Goal: Information Seeking & Learning: Learn about a topic

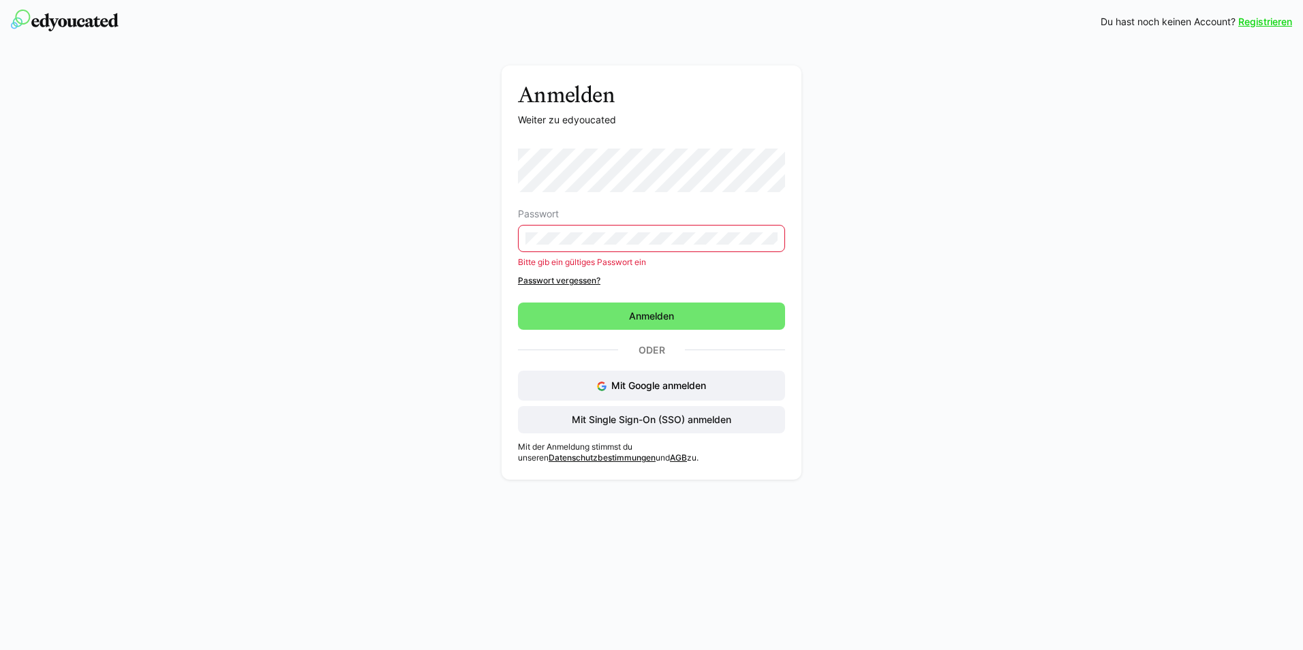
click at [650, 245] on eds-input at bounding box center [651, 238] width 267 height 27
click at [642, 315] on span "Anmelden" at bounding box center [651, 316] width 49 height 14
click at [631, 251] on eds-input at bounding box center [651, 238] width 267 height 27
click at [631, 245] on eds-input at bounding box center [651, 238] width 267 height 27
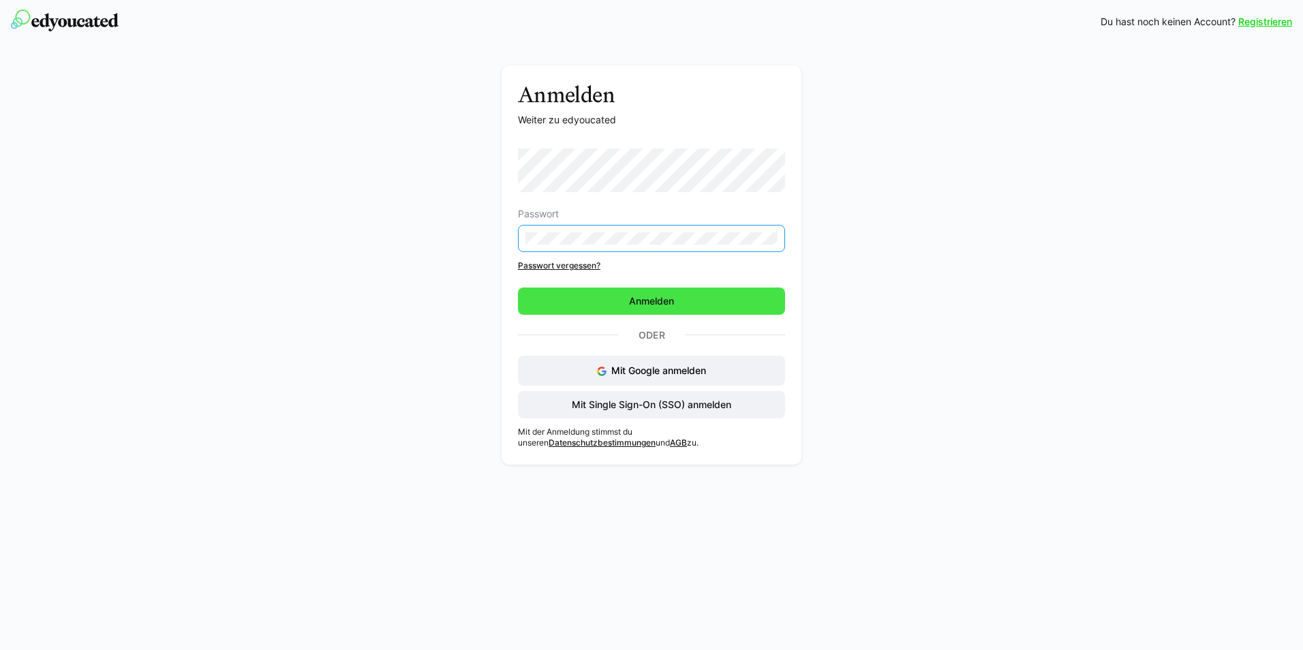
click at [665, 296] on span "Anmelden" at bounding box center [651, 301] width 49 height 14
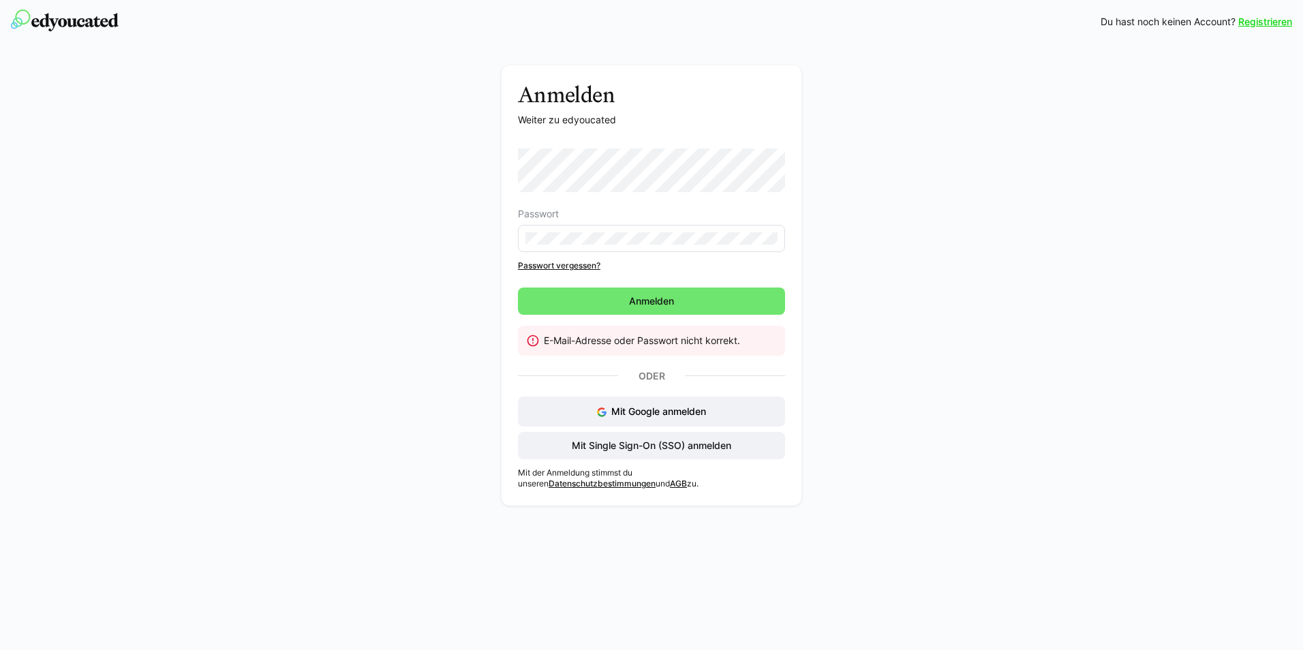
click at [631, 246] on eds-input at bounding box center [651, 238] width 267 height 27
click at [0, 281] on html "Registrieren Du hast noch keinen Account? Registrieren Anmelden Weiter zu edyou…" at bounding box center [651, 325] width 1303 height 650
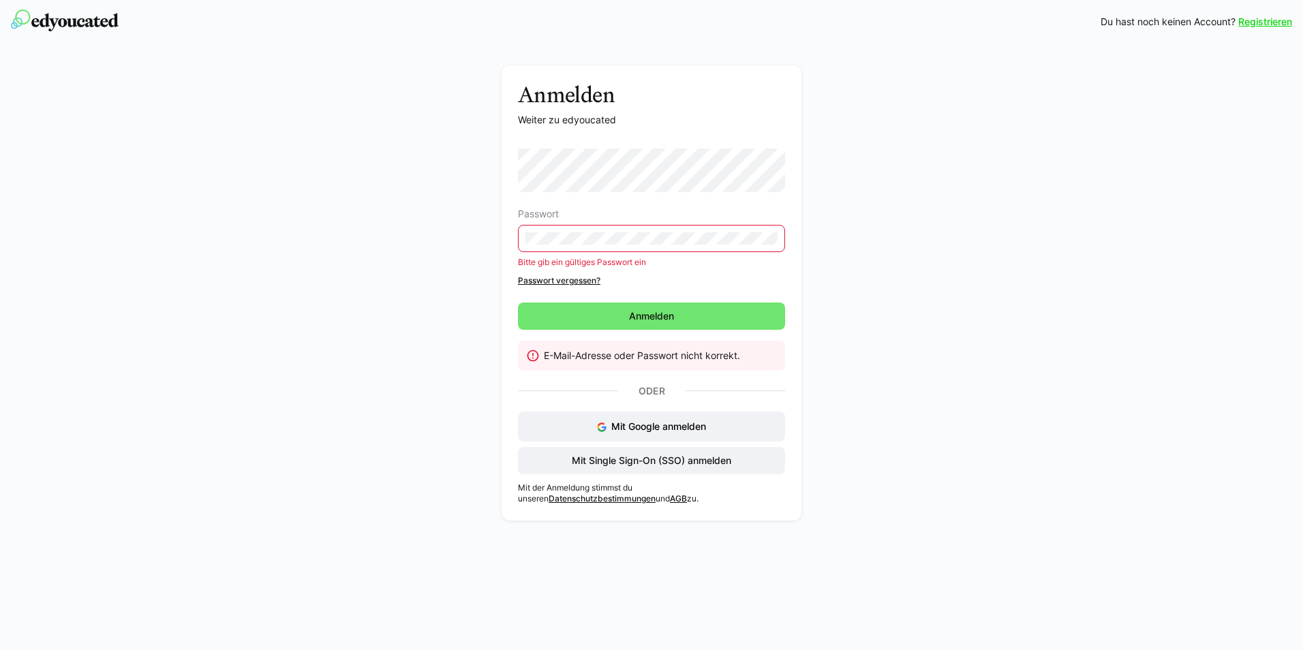
click at [782, 239] on eds-input at bounding box center [651, 238] width 267 height 27
click at [337, 223] on div "Anmelden Weiter zu edyoucated Passwort Bitte gib ein gültiges Passwort ein Pass…" at bounding box center [652, 296] width 768 height 462
click at [632, 460] on span "Mit Single Sign-On (SSO) anmelden" at bounding box center [652, 461] width 164 height 14
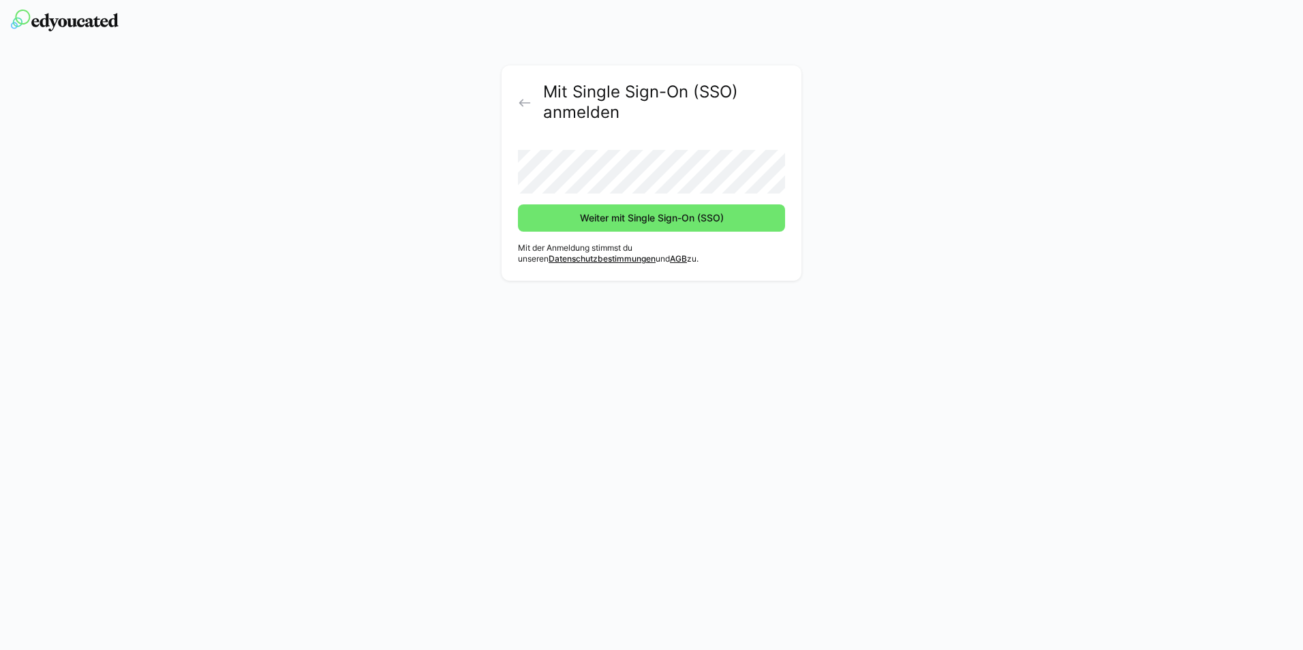
click at [718, 348] on div "Mit Single Sign-On (SSO) anmelden Weiter mit Single Sign-On (SSO) Mit der Anmel…" at bounding box center [651, 325] width 1303 height 650
click at [632, 221] on span "Weiter mit Single Sign-On (SSO)" at bounding box center [652, 218] width 148 height 14
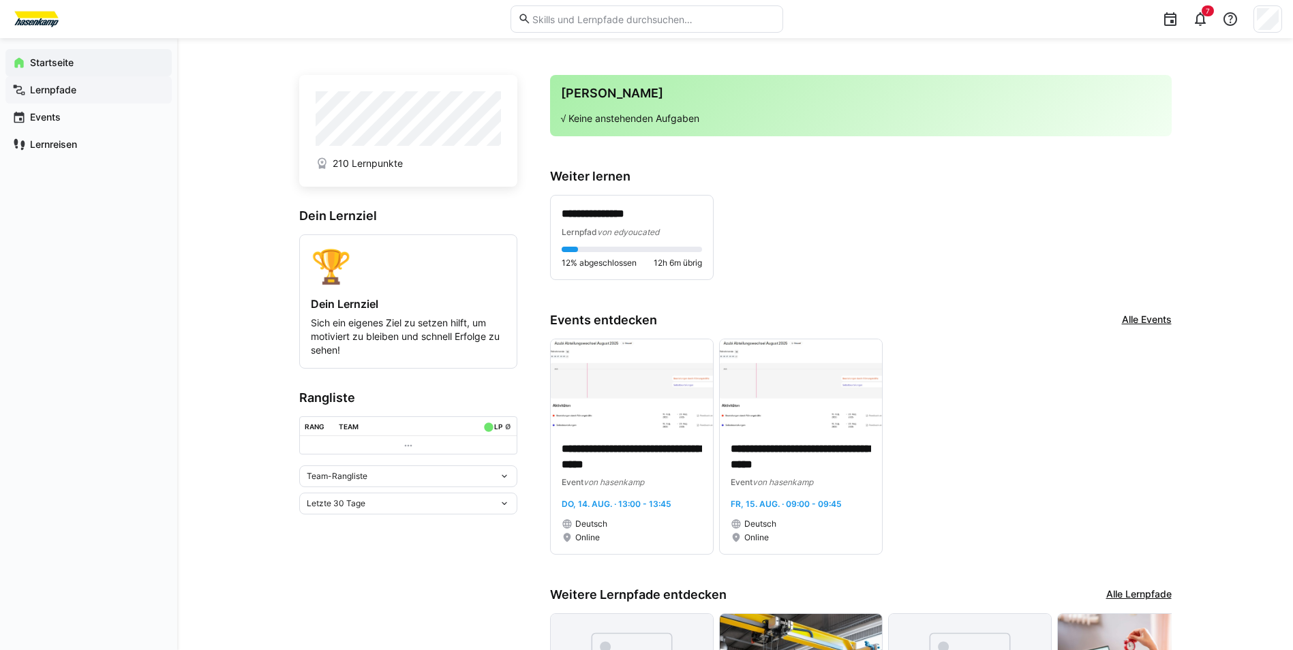
click at [0, 0] on app-navigation-label "Lernpfade" at bounding box center [0, 0] width 0 height 0
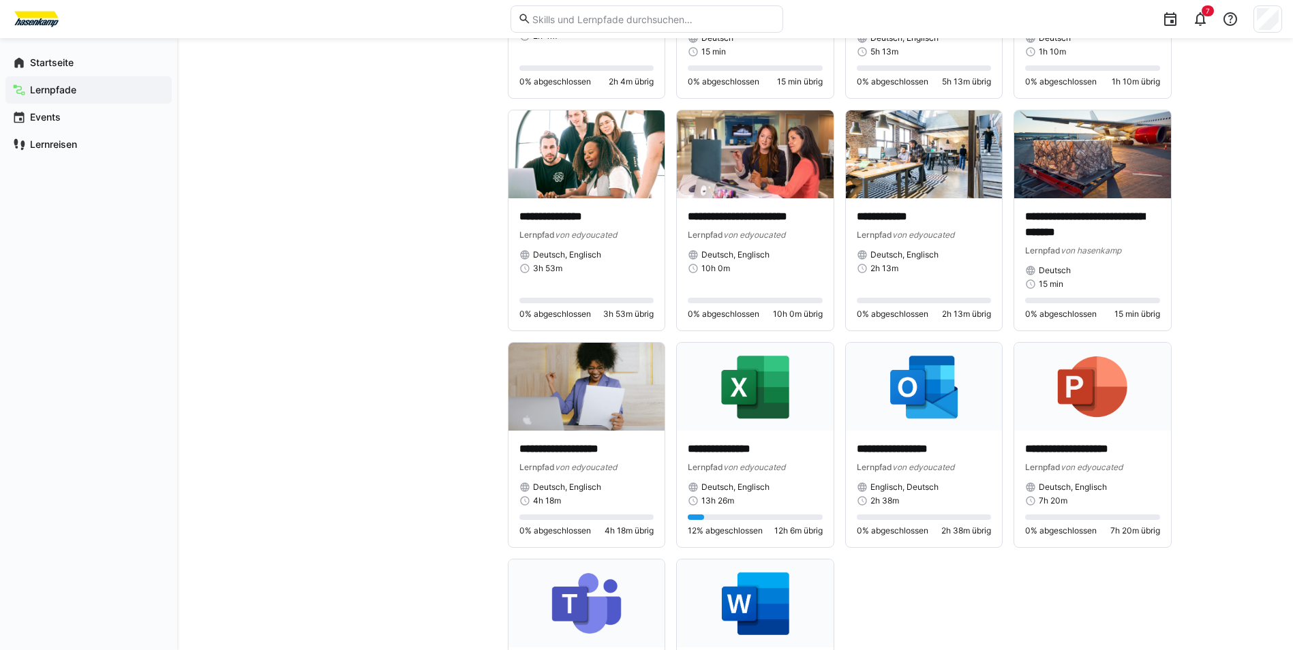
scroll to position [2385, 0]
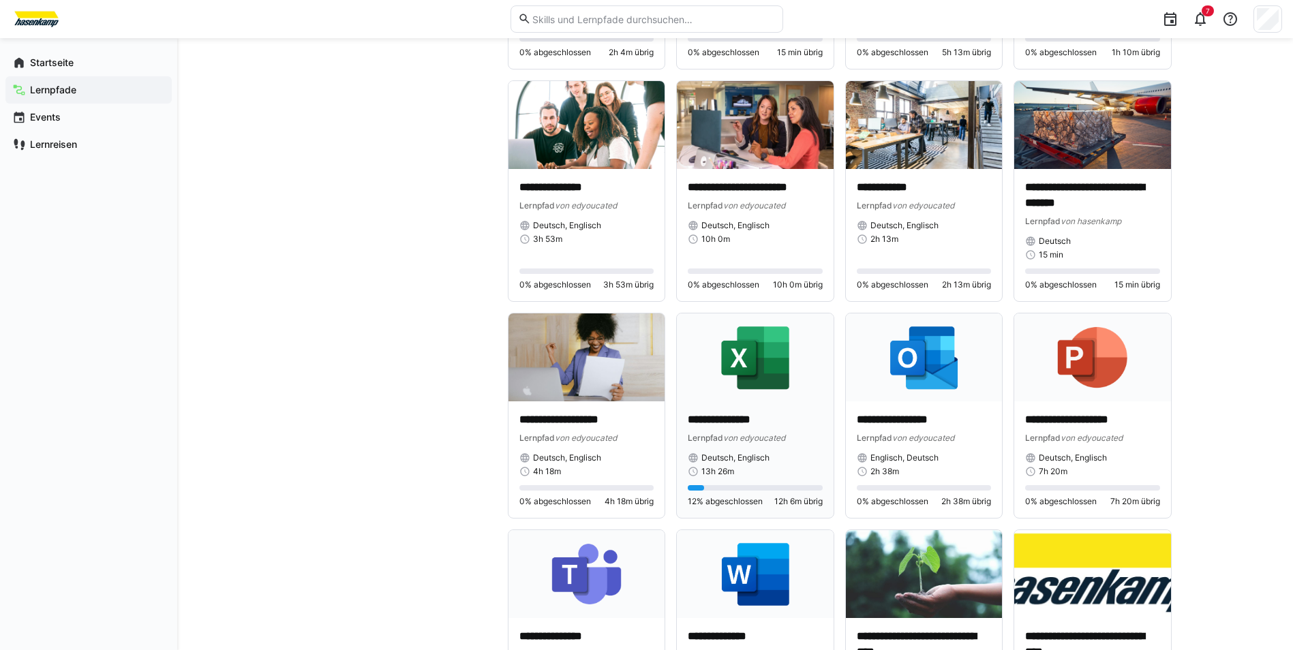
click at [744, 328] on img at bounding box center [755, 357] width 157 height 88
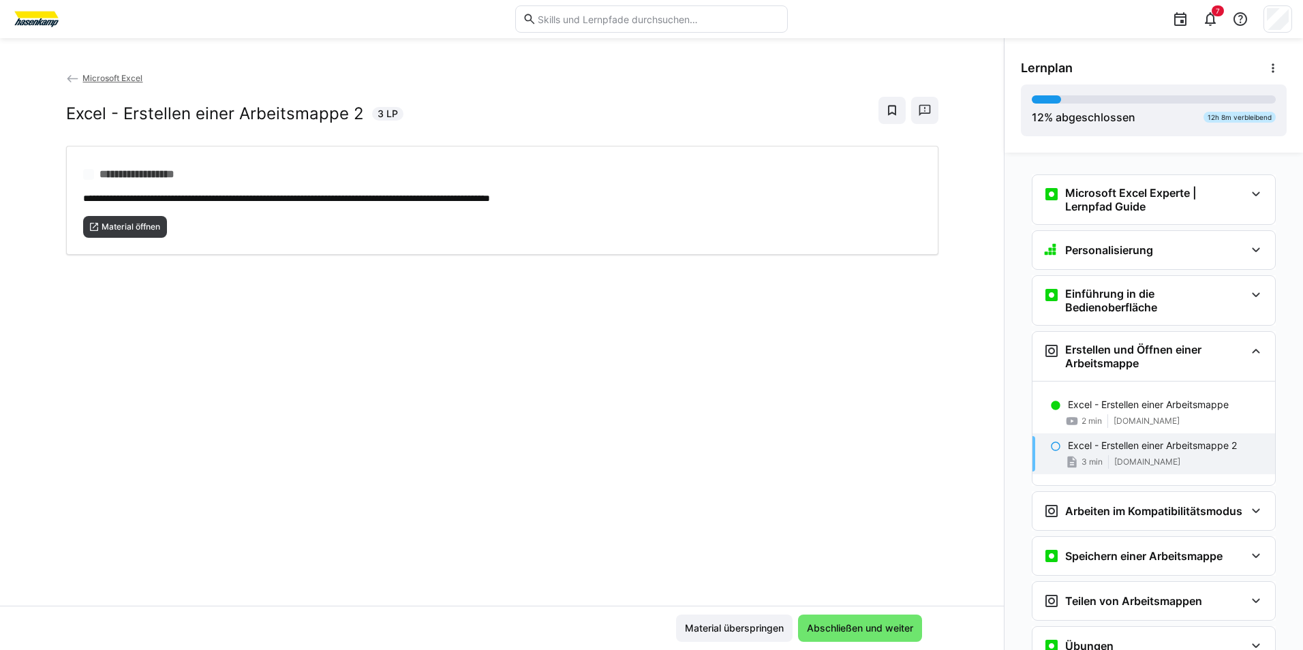
scroll to position [179, 0]
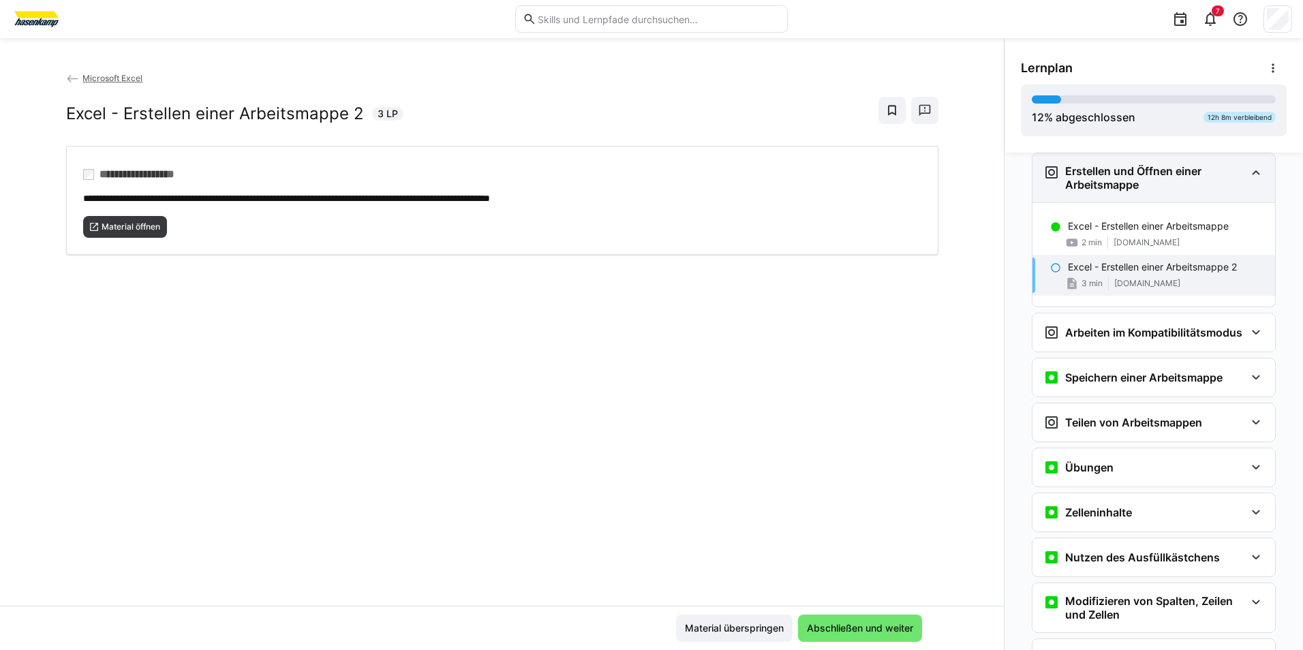
click at [1248, 180] on eds-icon at bounding box center [1256, 172] width 16 height 16
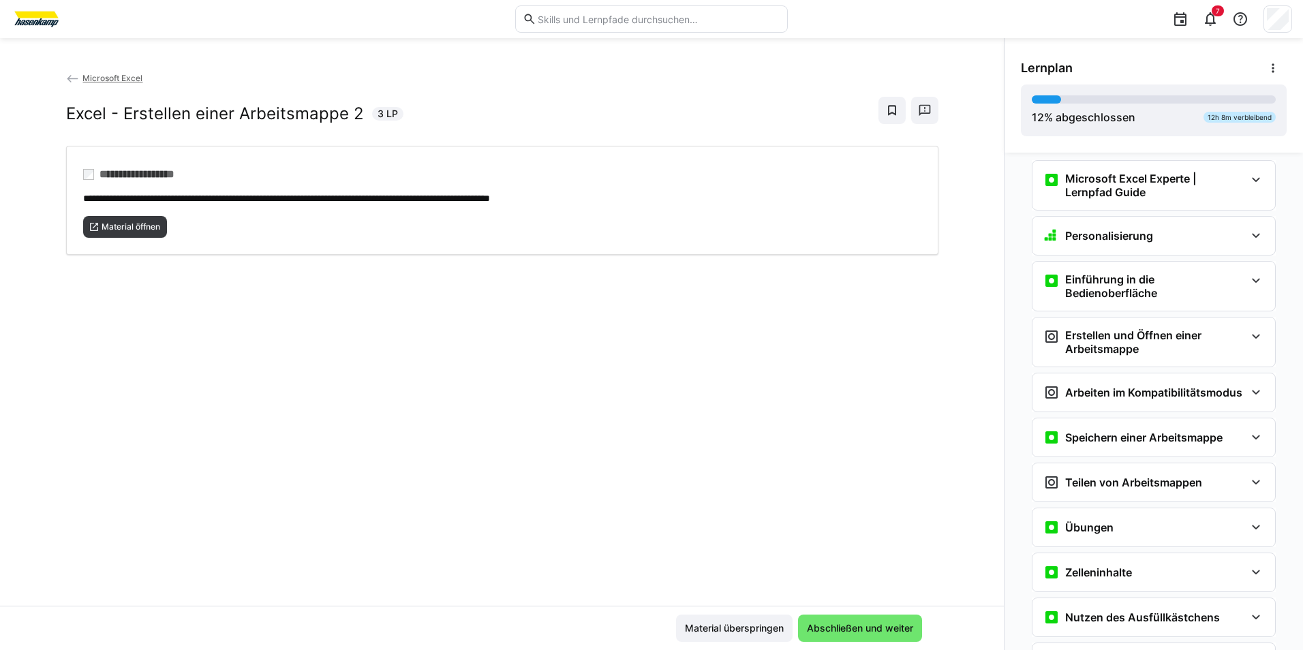
scroll to position [0, 0]
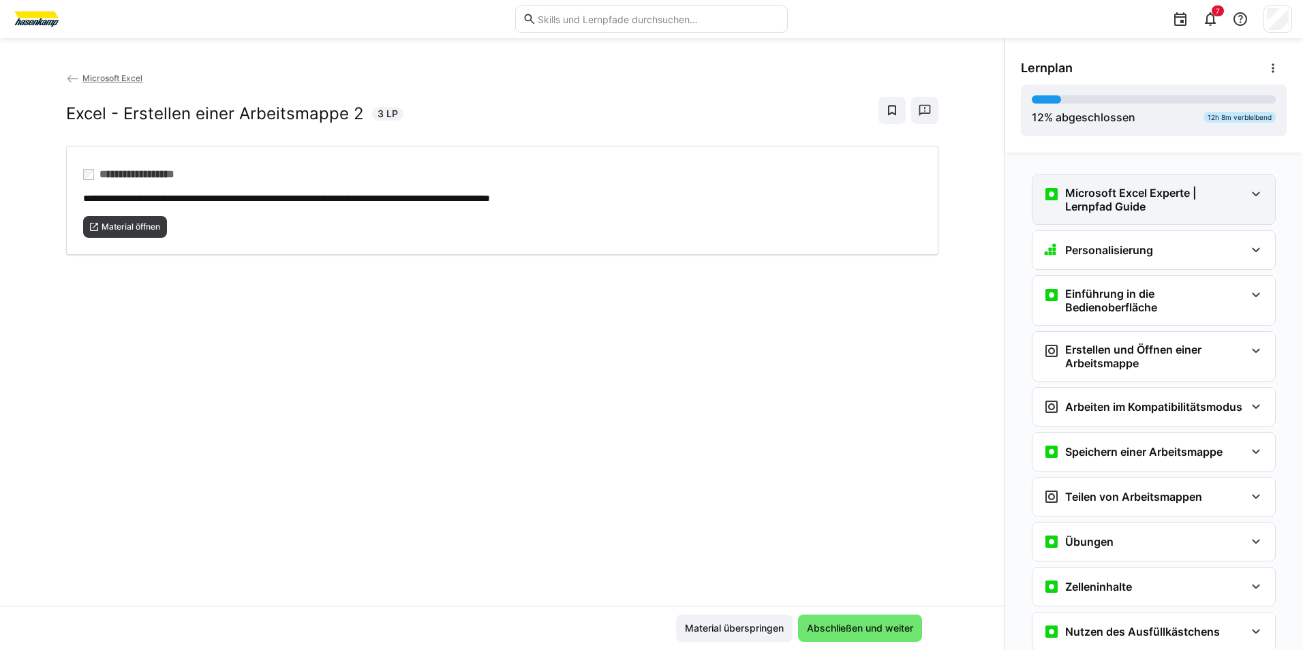
click at [1203, 207] on h3 "Microsoft Excel Experte | Lernpfad Guide" at bounding box center [1155, 199] width 180 height 27
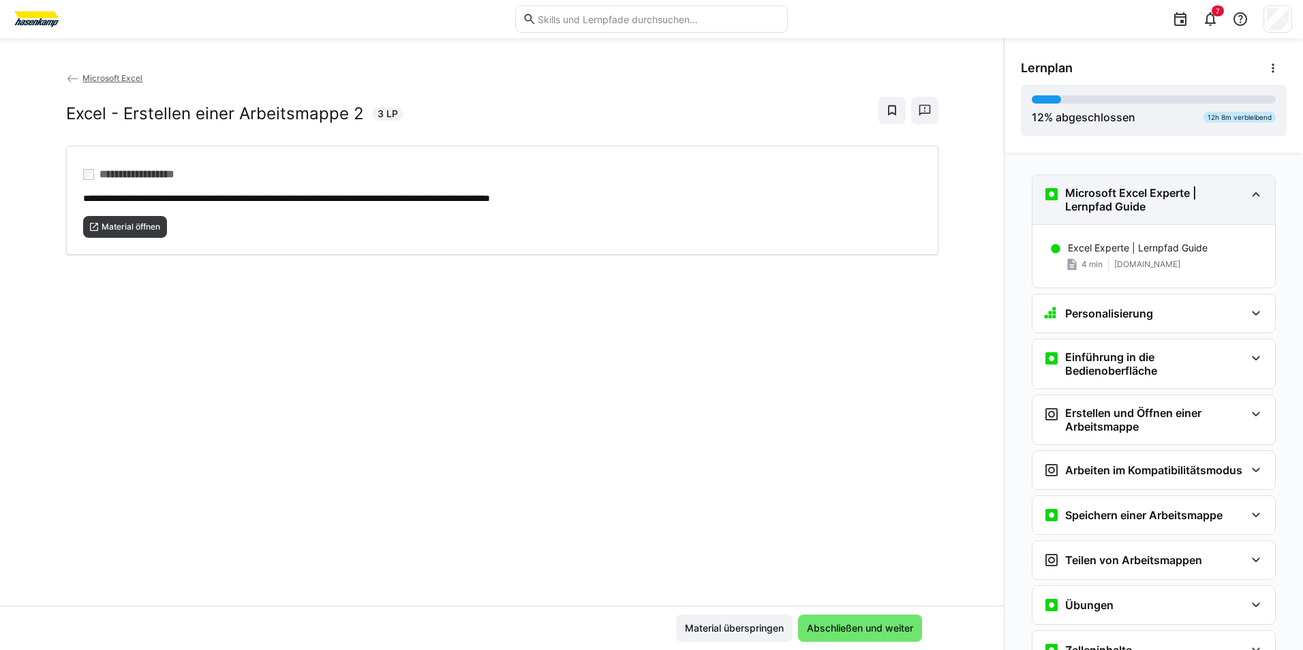
click at [1197, 200] on h3 "Microsoft Excel Experte | Lernpfad Guide" at bounding box center [1155, 199] width 180 height 27
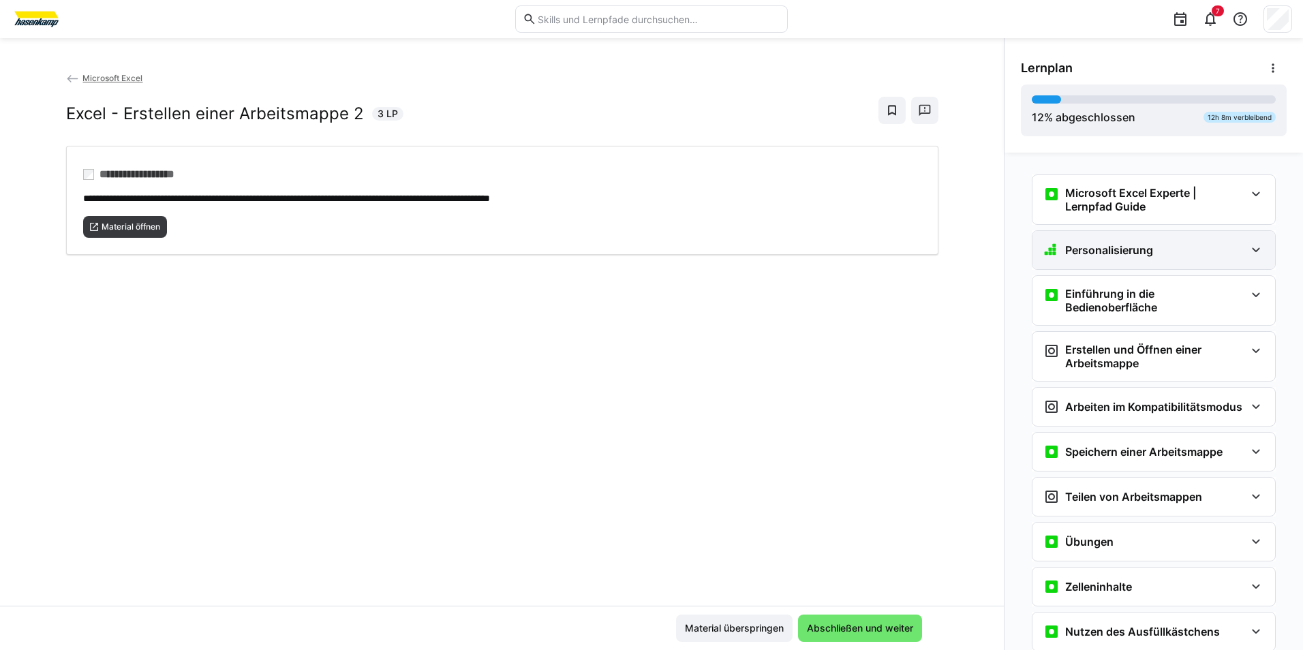
click at [1181, 257] on div "Personalisierung" at bounding box center [1144, 250] width 202 height 16
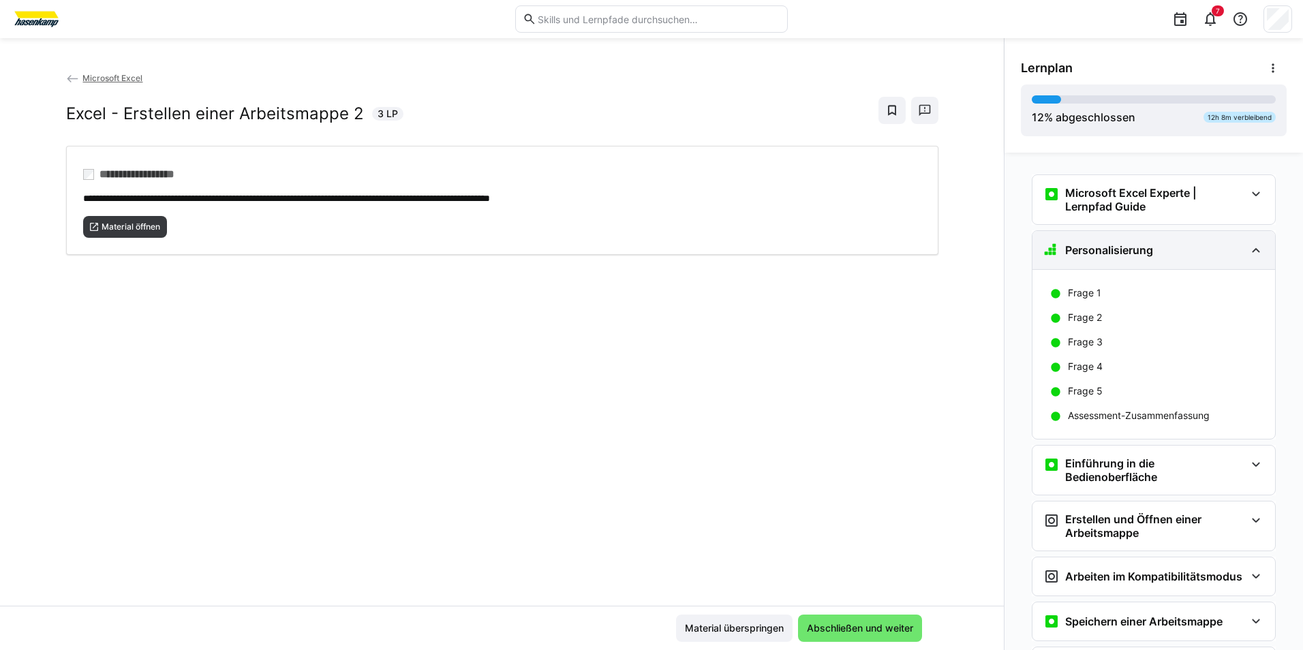
click at [1181, 257] on div "Personalisierung" at bounding box center [1144, 250] width 202 height 16
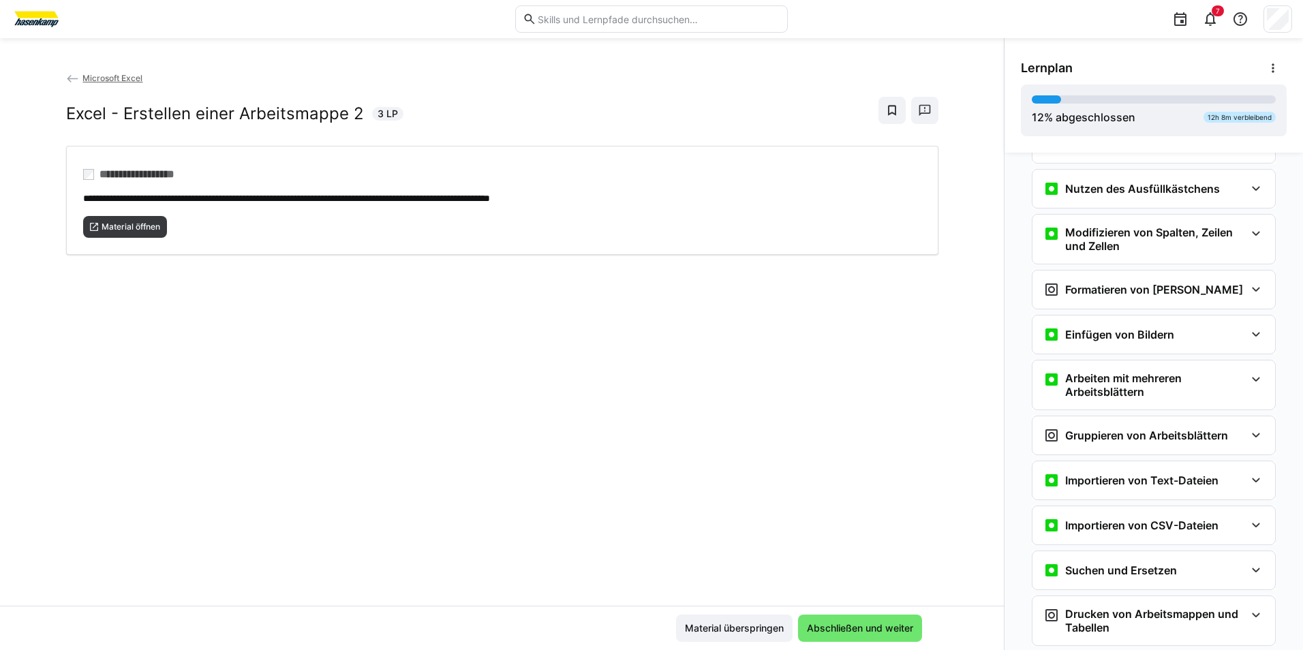
scroll to position [409, 0]
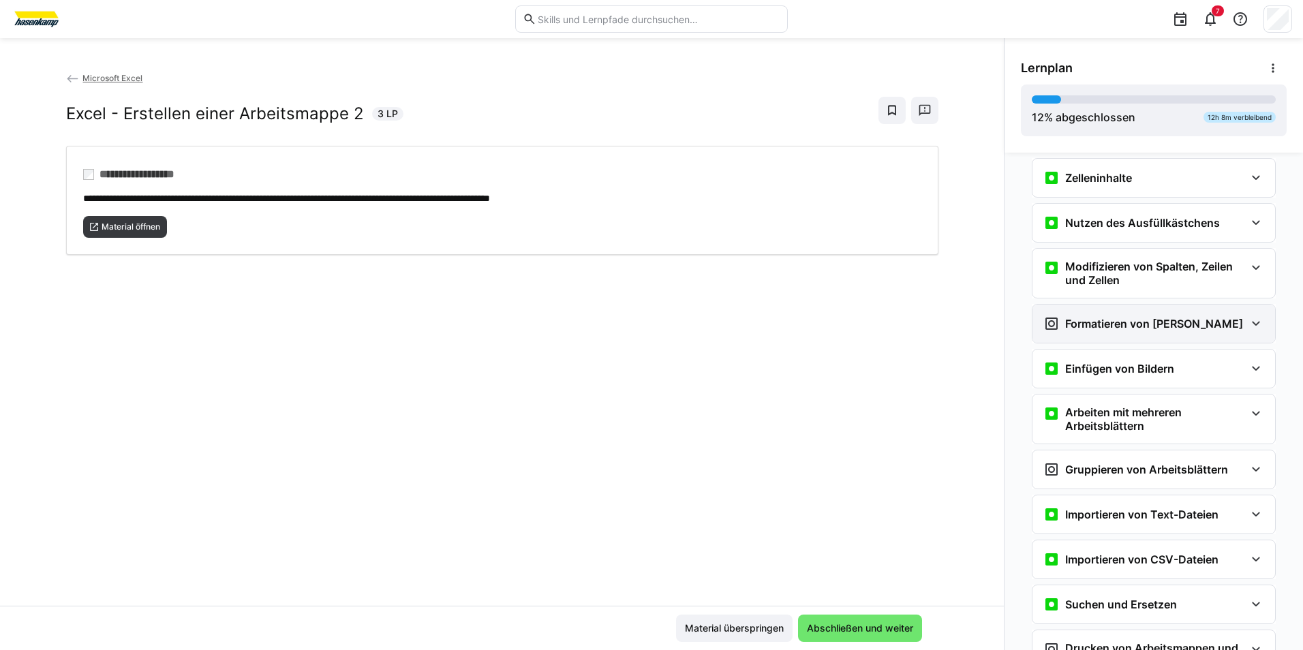
click at [1231, 316] on div "Formatieren von [PERSON_NAME]" at bounding box center [1144, 324] width 202 height 16
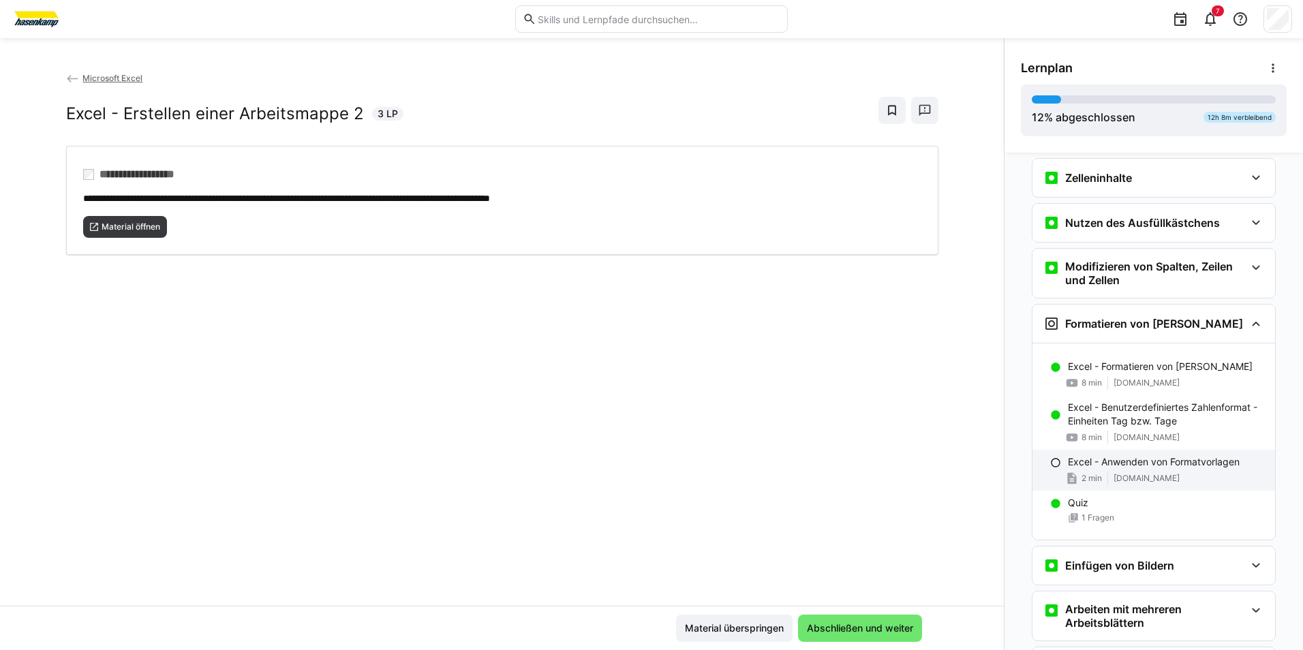
click at [1050, 459] on eds-icon at bounding box center [1055, 462] width 11 height 11
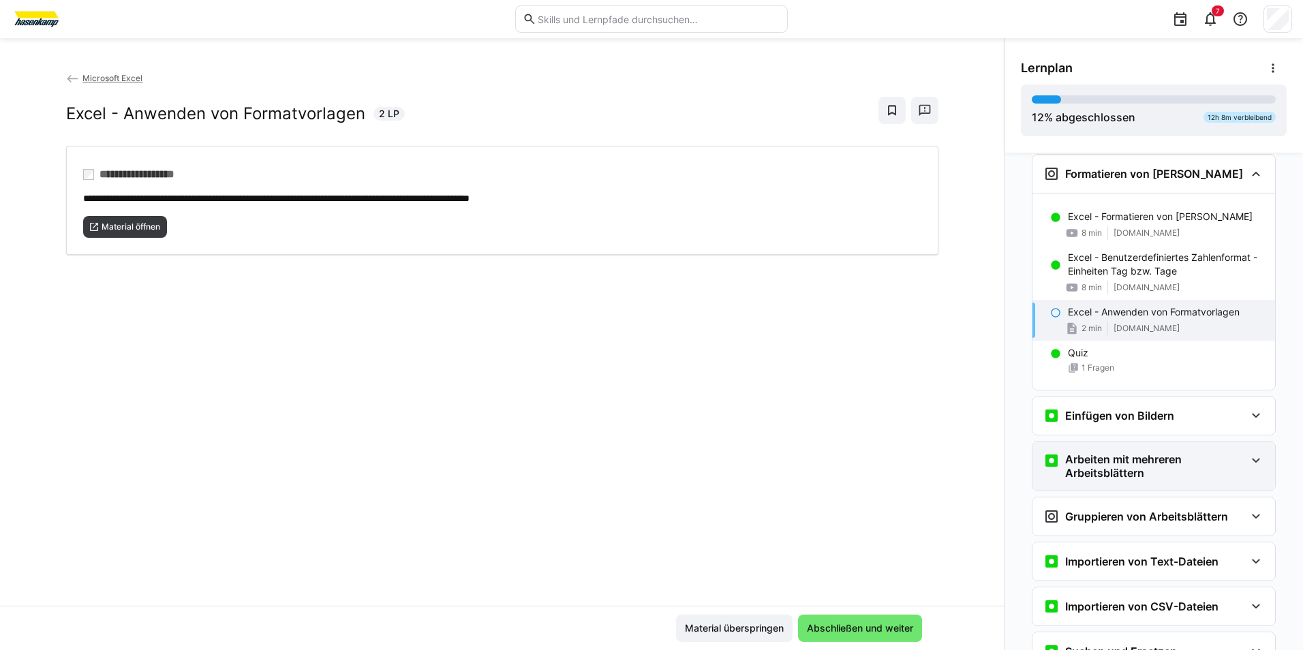
scroll to position [560, 0]
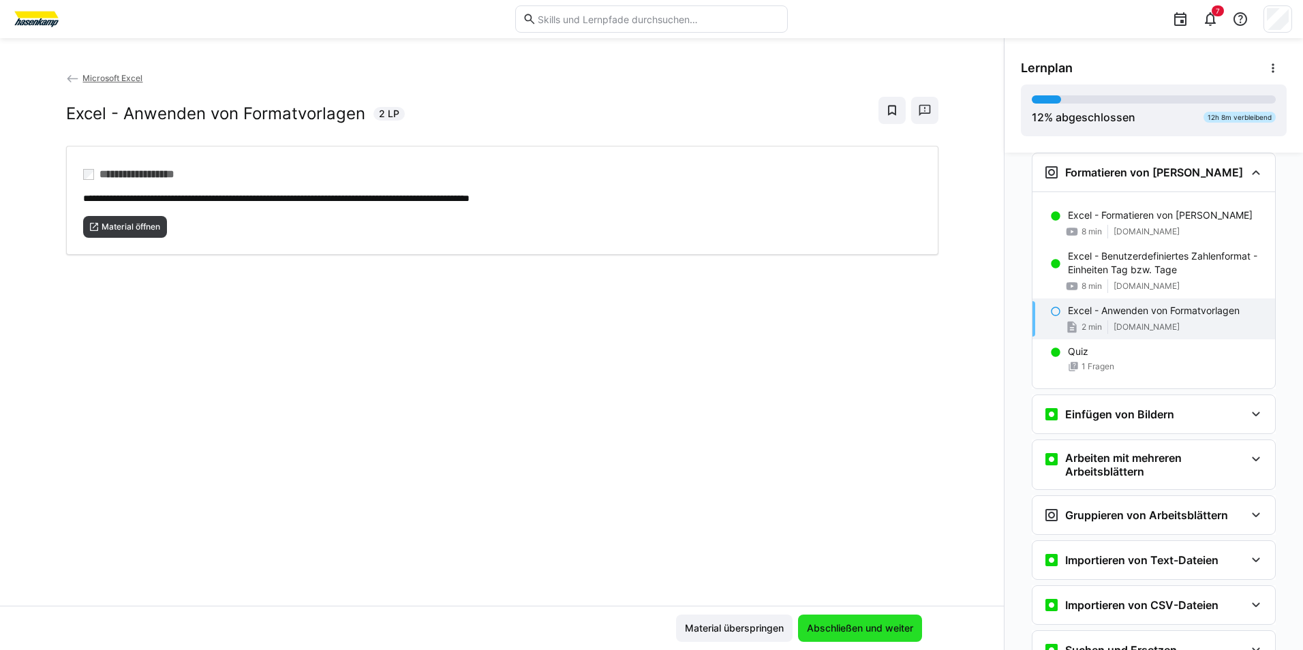
click at [827, 627] on span "Abschließen und weiter" at bounding box center [860, 629] width 110 height 14
click at [1071, 309] on p "Excel - Anwenden von Formatvorlagen" at bounding box center [1154, 311] width 172 height 14
click at [1082, 326] on span "2 min" at bounding box center [1092, 327] width 20 height 11
click at [825, 619] on span "Abschließen und weiter" at bounding box center [860, 628] width 124 height 27
click at [758, 627] on span "Material überspringen" at bounding box center [734, 629] width 103 height 14
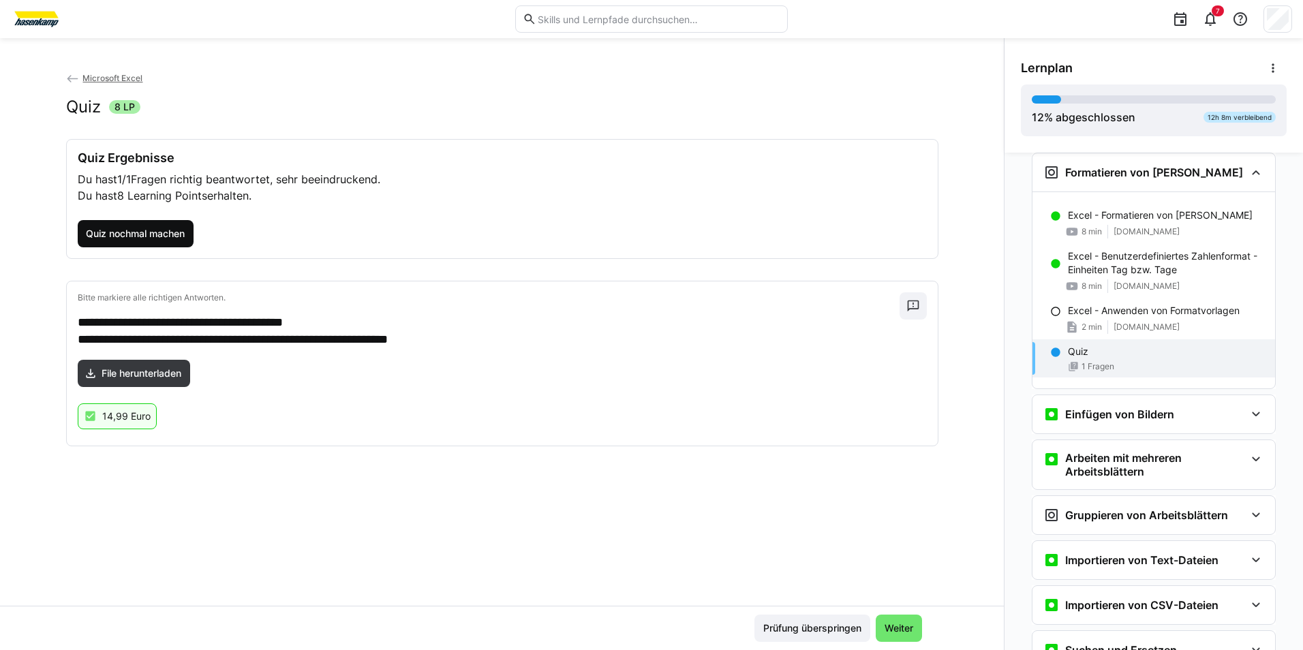
click at [157, 228] on span "Quiz nochmal machen" at bounding box center [135, 234] width 103 height 14
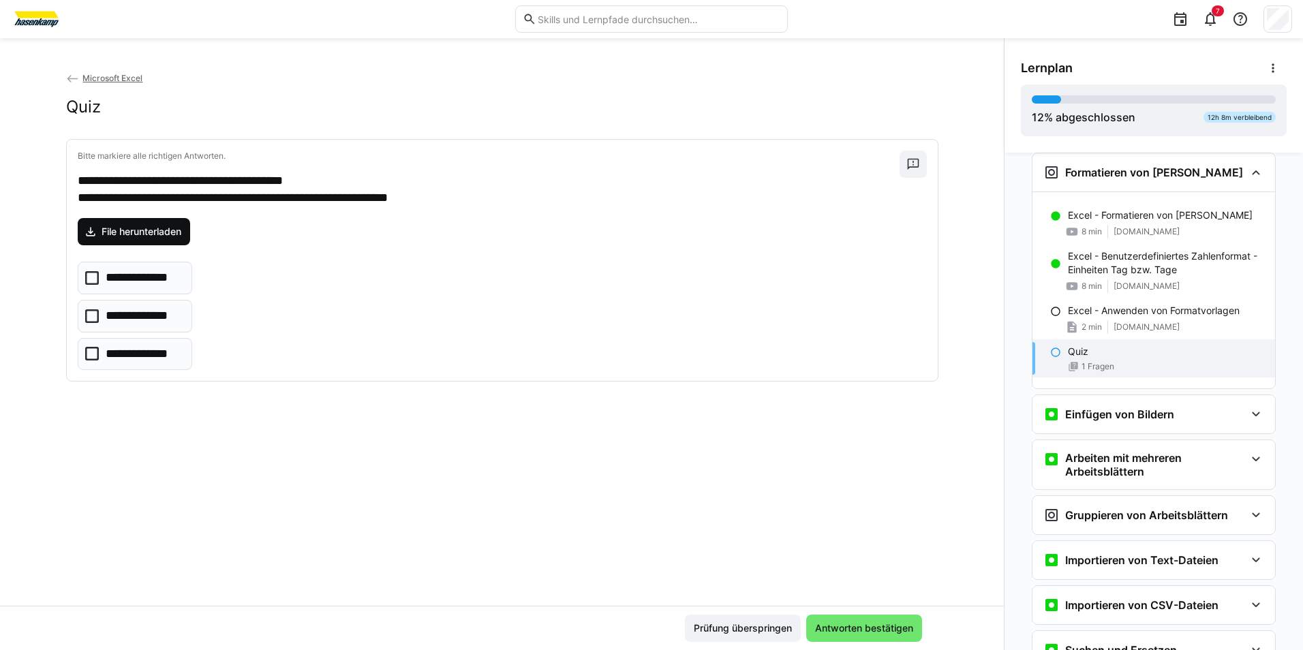
click at [143, 233] on span "File herunterladen" at bounding box center [141, 232] width 84 height 14
click at [91, 312] on icon at bounding box center [92, 316] width 14 height 14
click at [857, 630] on span "Antworten bestätigen" at bounding box center [864, 629] width 102 height 14
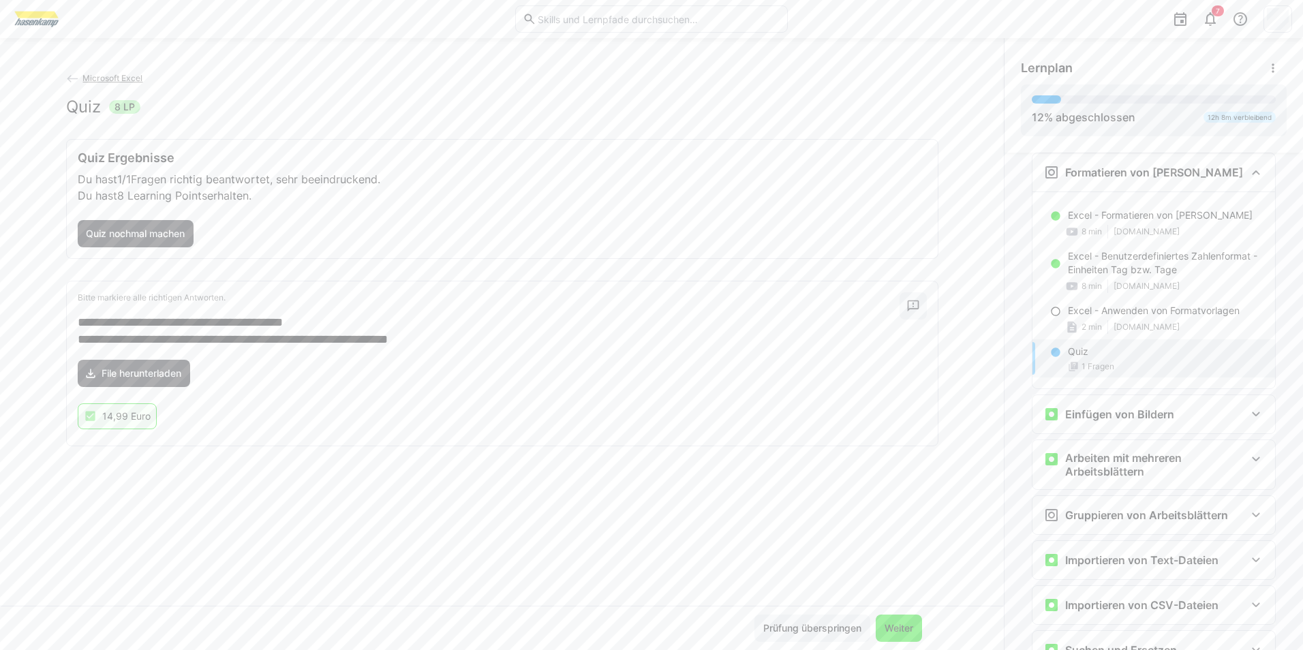
click at [891, 633] on span "Weiter" at bounding box center [899, 629] width 33 height 14
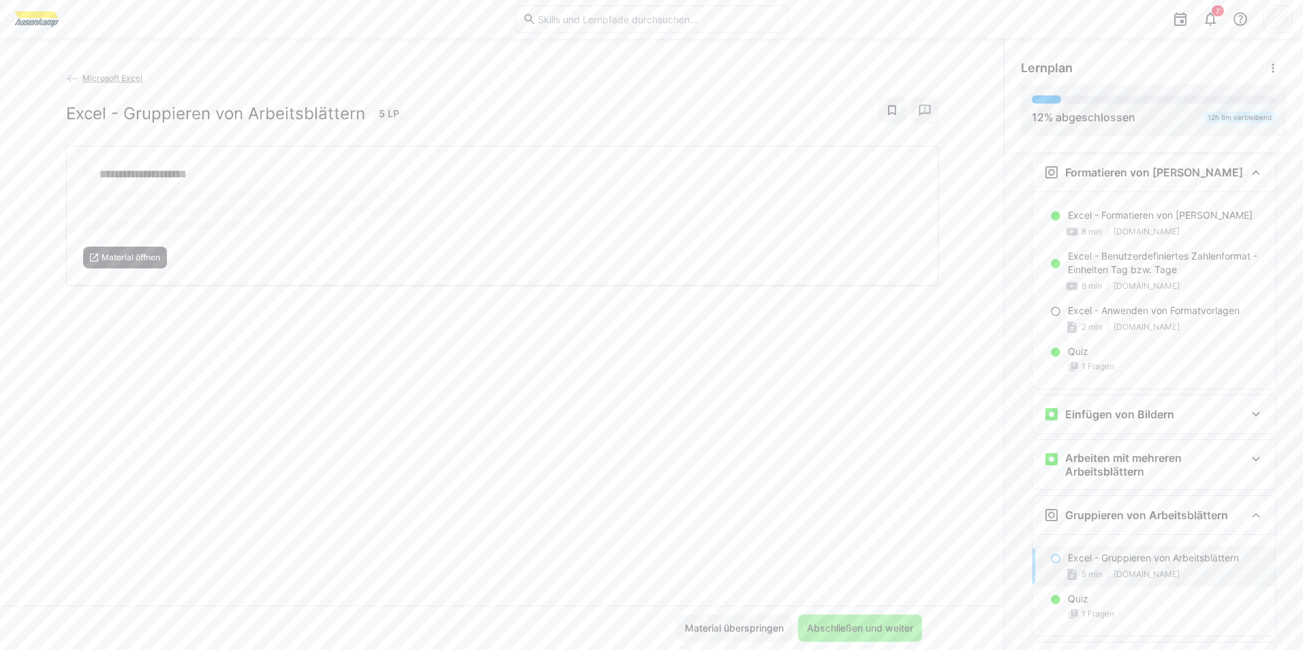
scroll to position [903, 0]
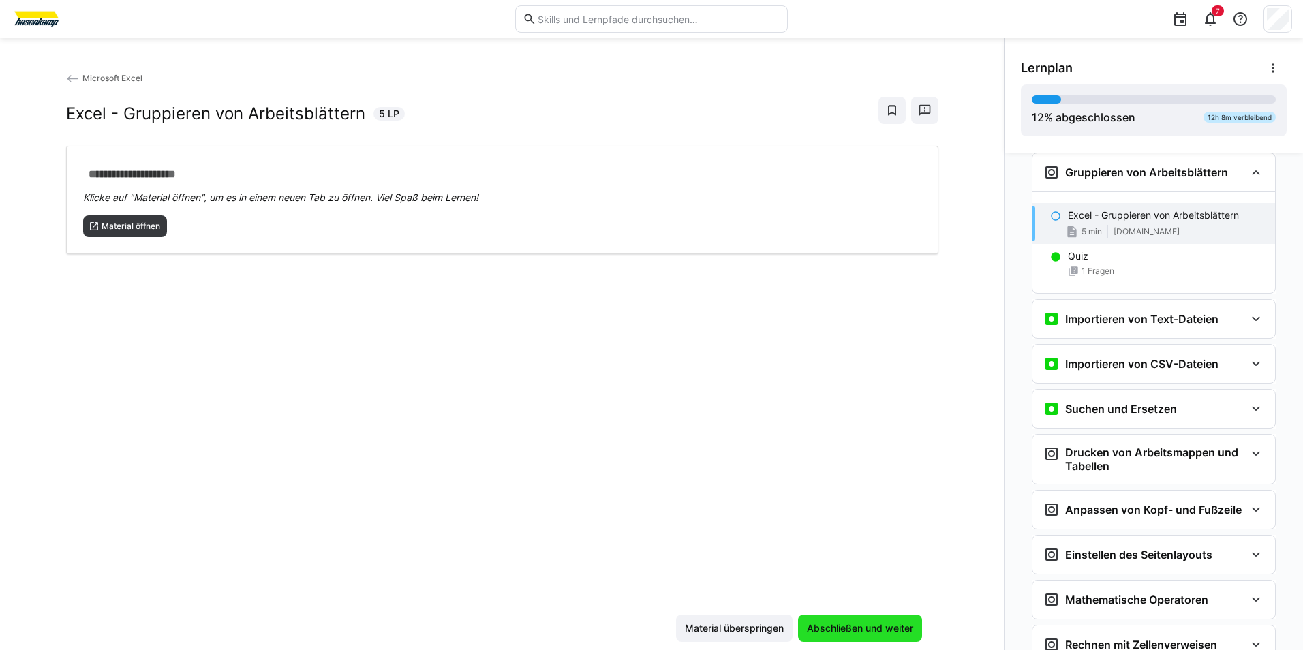
click at [874, 619] on span "Abschließen und weiter" at bounding box center [860, 628] width 124 height 27
click at [1088, 219] on p "Excel - Gruppieren von Arbeitsblättern" at bounding box center [1153, 216] width 171 height 14
click at [1058, 219] on div "Excel - Gruppieren von Arbeitsblättern 5 min [DOMAIN_NAME]" at bounding box center [1153, 223] width 243 height 41
drag, startPoint x: 1058, startPoint y: 219, endPoint x: 1047, endPoint y: 218, distance: 10.9
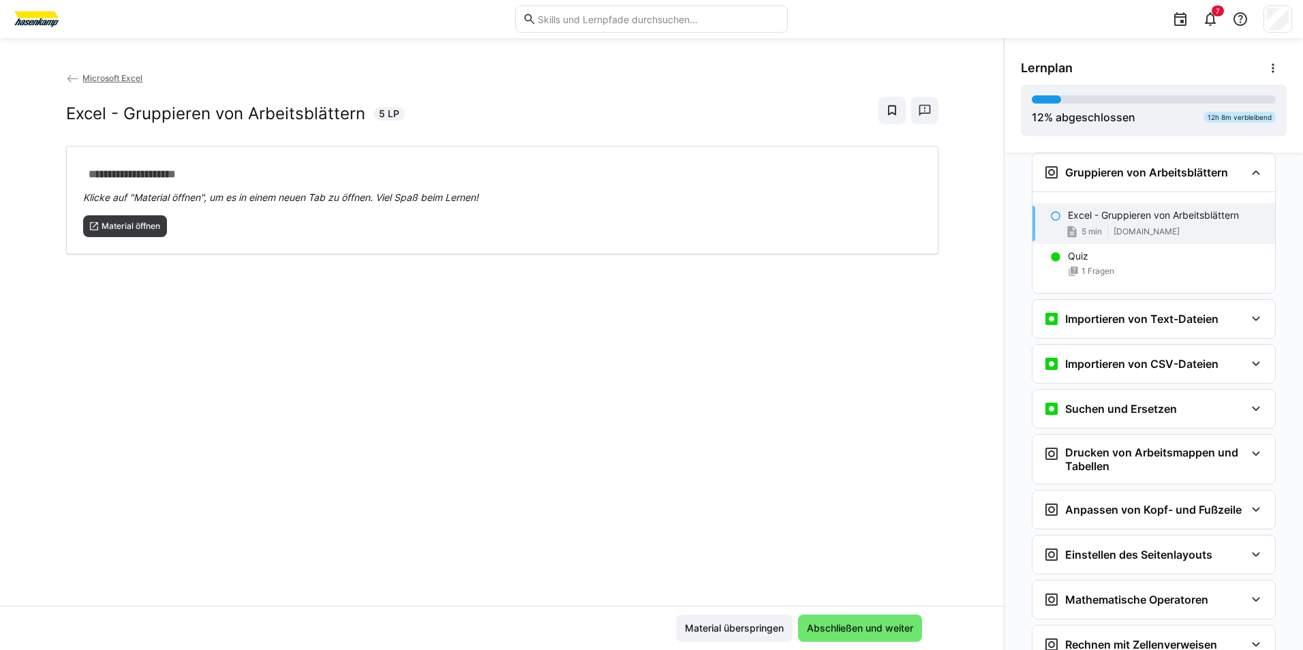
click at [1050, 218] on eds-icon at bounding box center [1055, 216] width 11 height 11
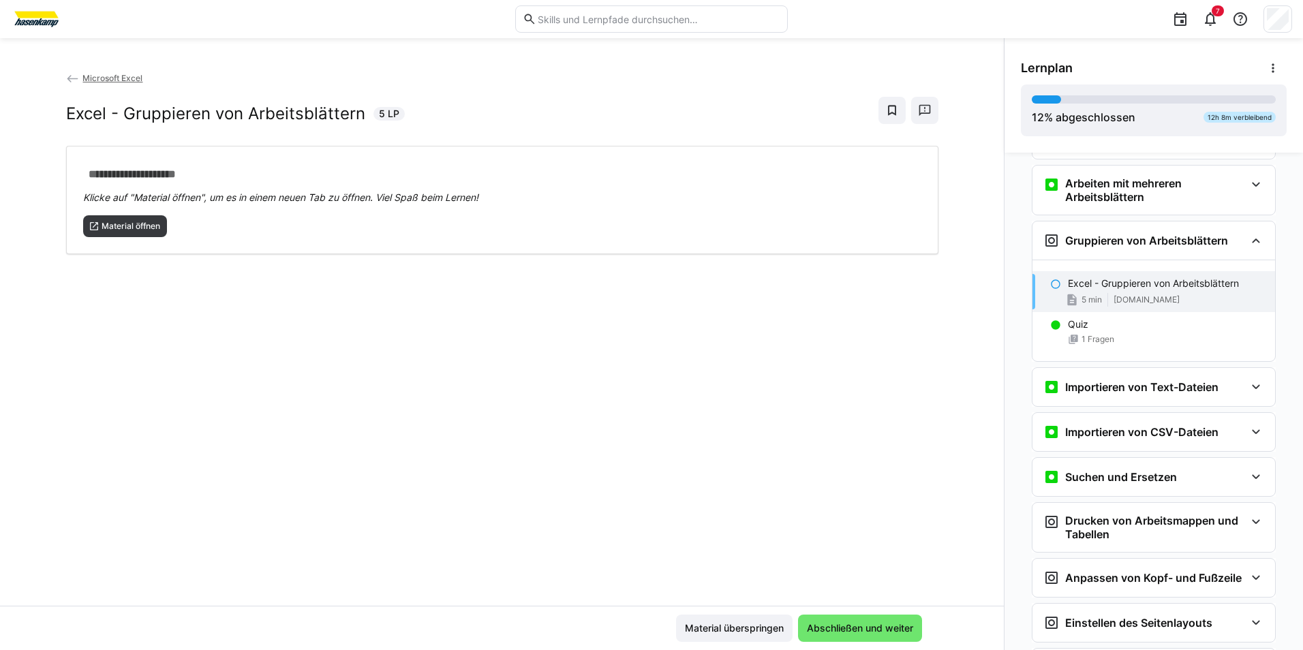
click at [1109, 289] on p "Excel - Gruppieren von Arbeitsblättern" at bounding box center [1153, 284] width 171 height 14
click at [743, 624] on span "Material überspringen" at bounding box center [734, 629] width 103 height 14
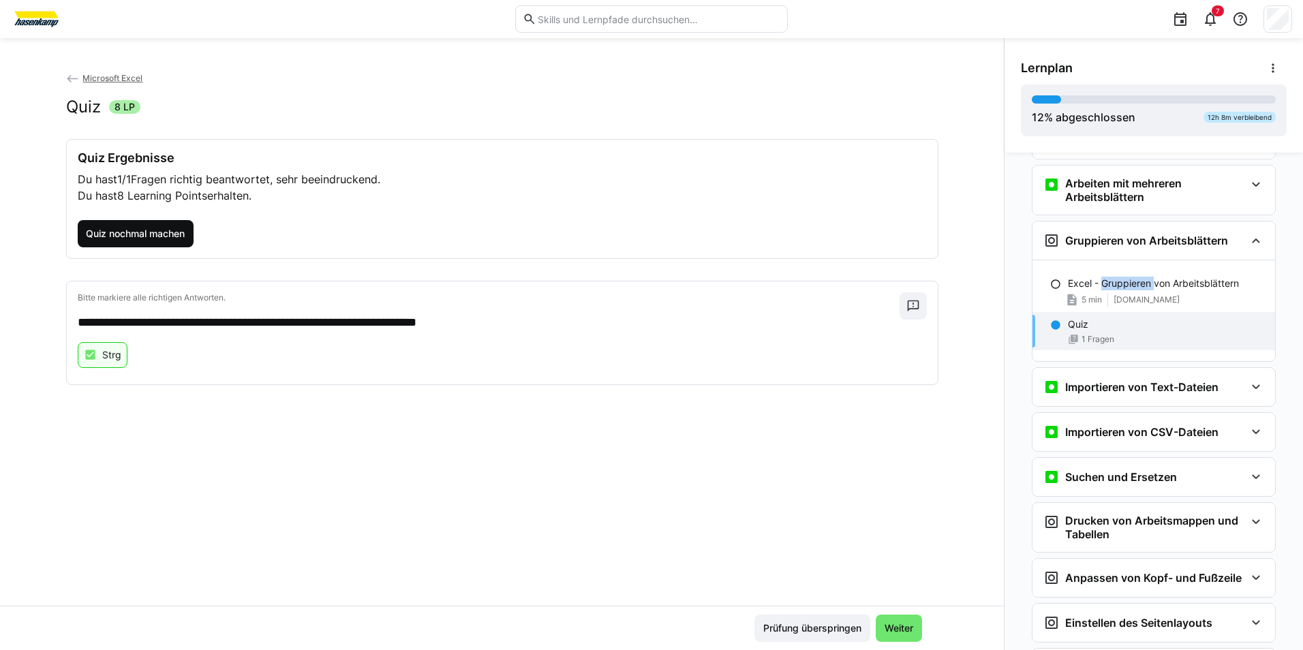
click at [111, 236] on span "Quiz nochmal machen" at bounding box center [135, 234] width 103 height 14
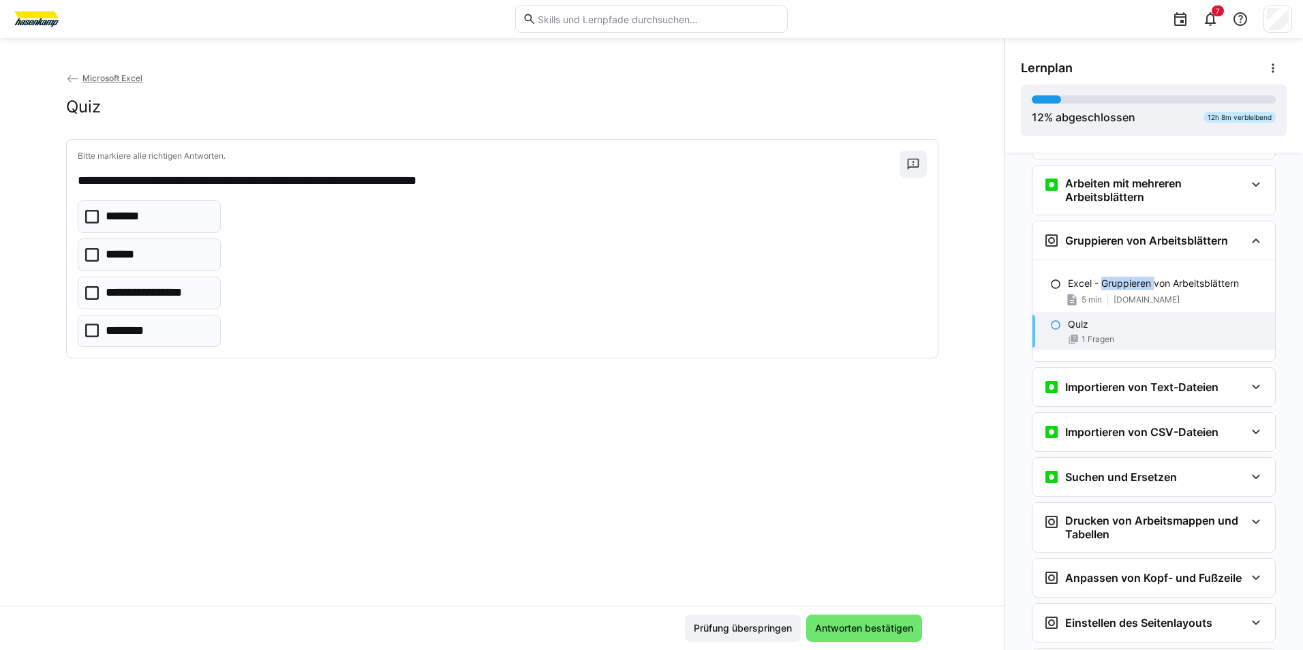
click at [140, 201] on eds-checkbox "*******" at bounding box center [149, 216] width 143 height 33
click at [823, 626] on span "Antworten bestätigen" at bounding box center [864, 629] width 102 height 14
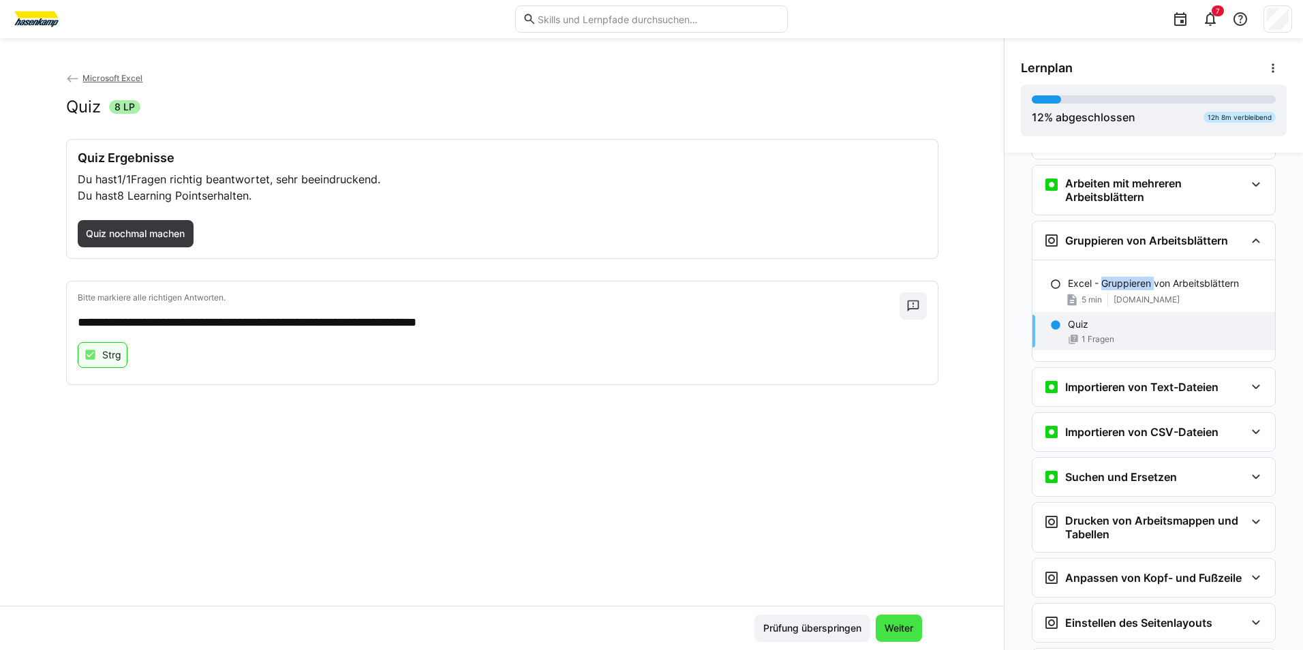
click at [910, 622] on span "Weiter" at bounding box center [899, 629] width 33 height 14
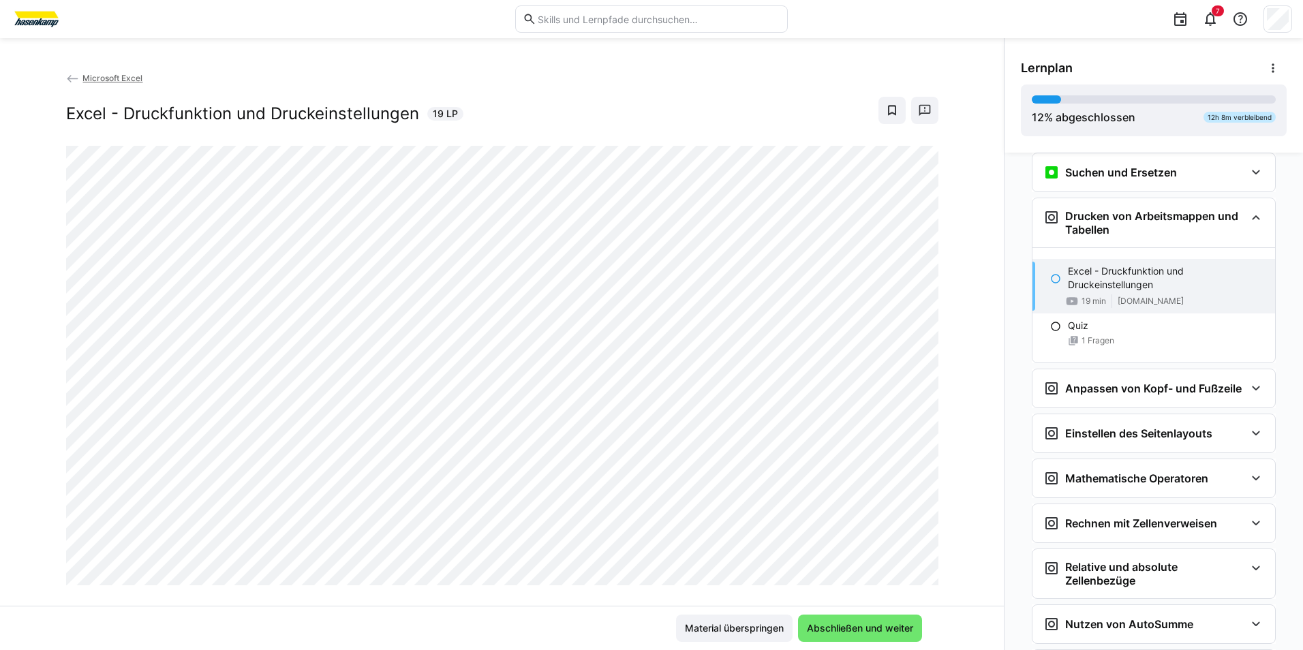
scroll to position [1184, 0]
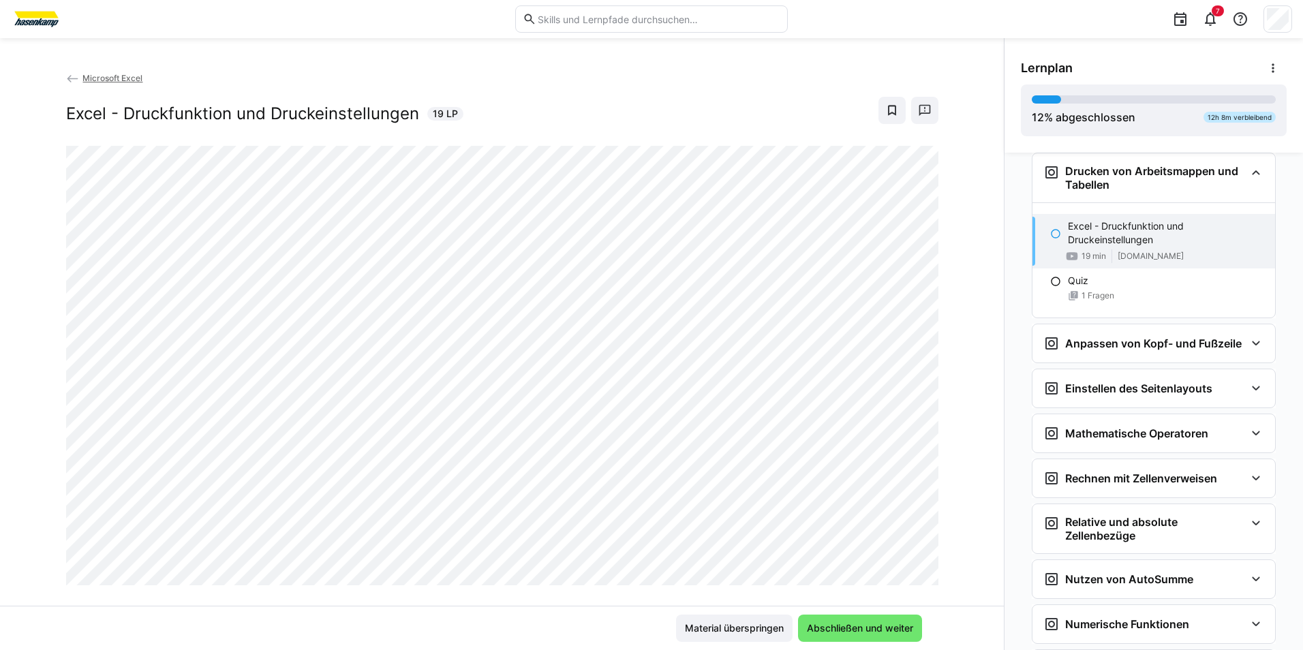
click at [821, 78] on app-back-navigation "Microsoft Excel" at bounding box center [502, 78] width 872 height 15
click at [842, 627] on span "Abschließen und weiter" at bounding box center [860, 629] width 110 height 14
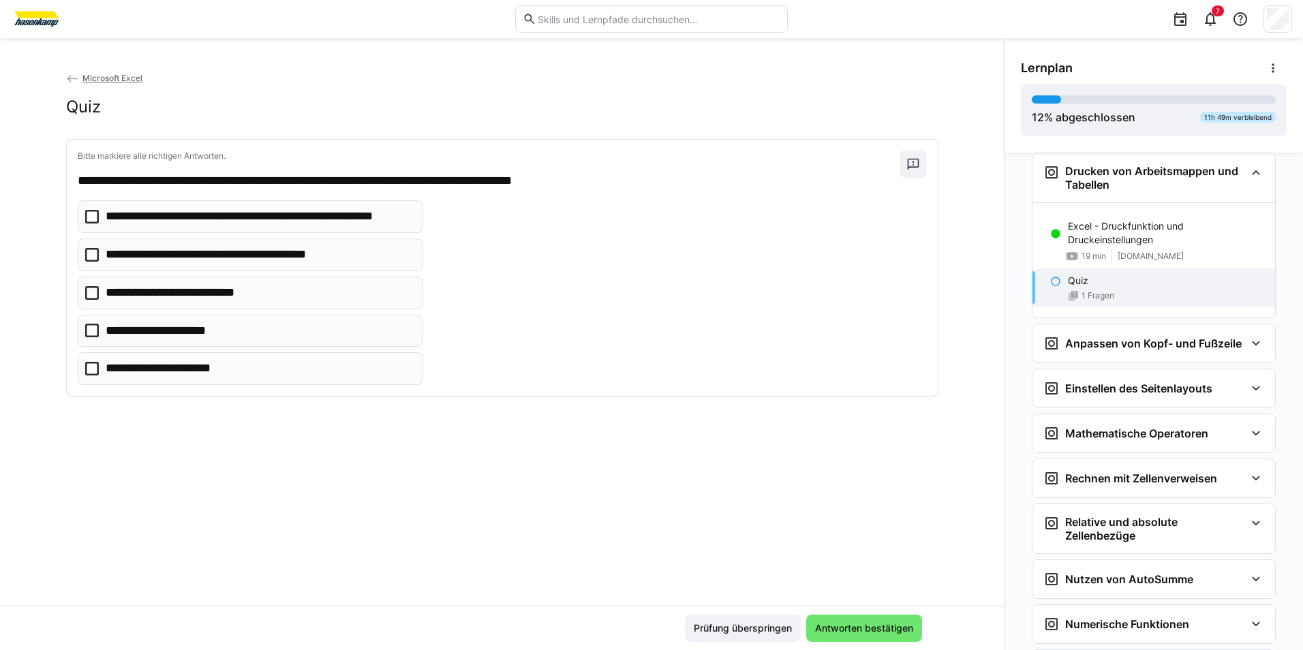
click at [88, 211] on icon at bounding box center [92, 217] width 14 height 14
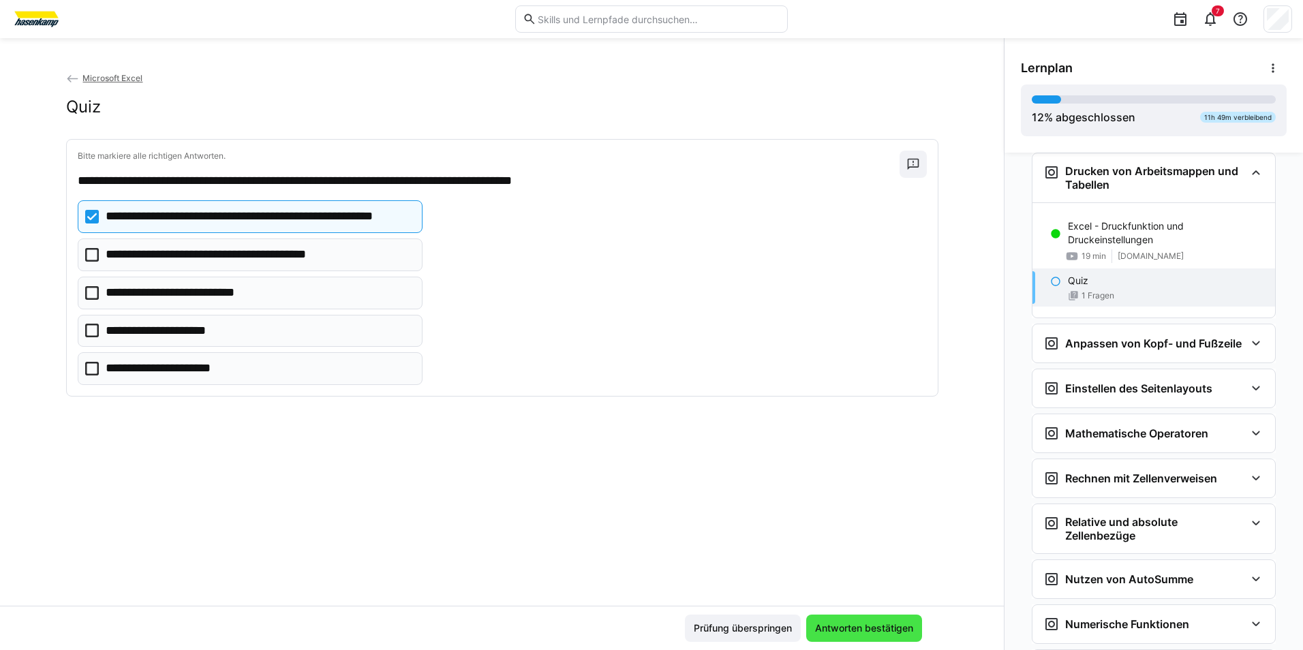
click at [878, 637] on span "Antworten bestätigen" at bounding box center [864, 628] width 116 height 27
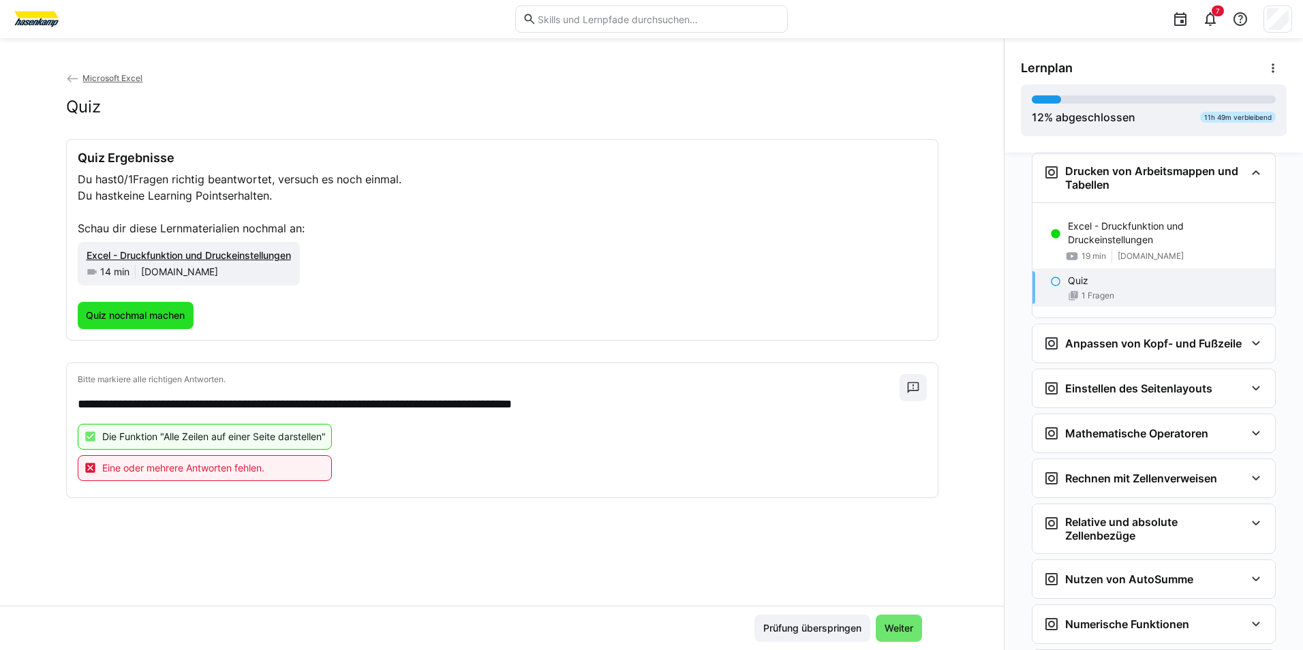
click at [157, 322] on span "Quiz nochmal machen" at bounding box center [135, 316] width 103 height 14
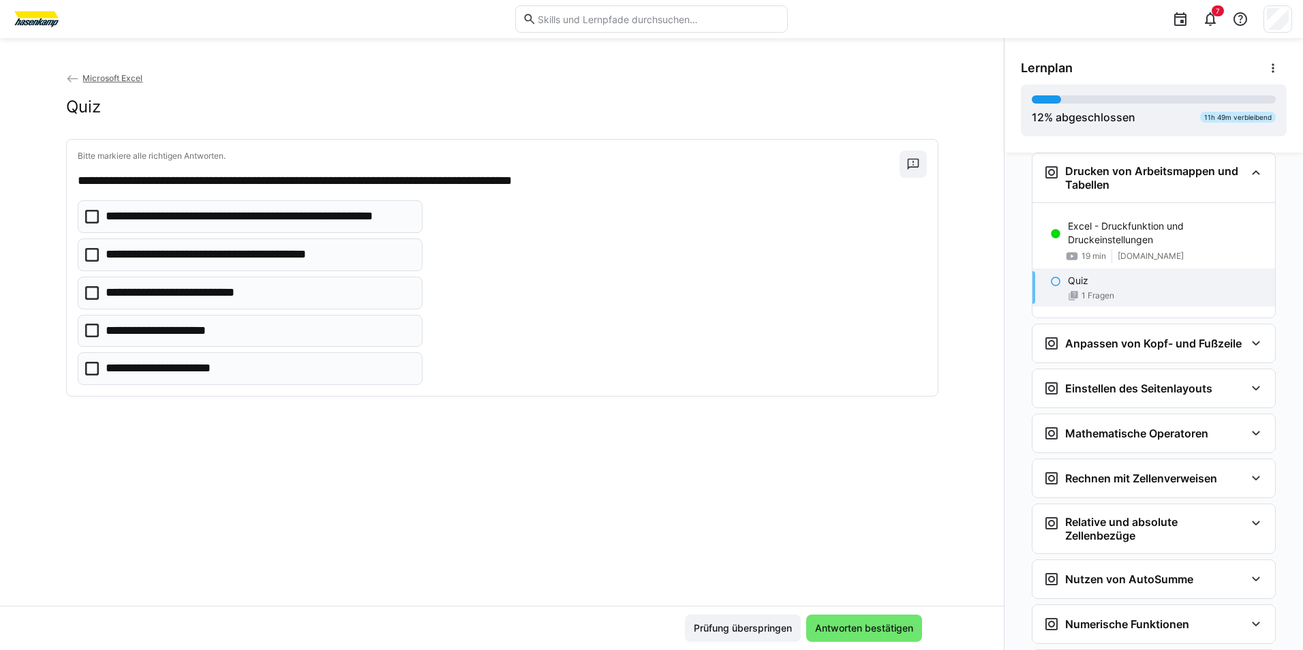
click at [106, 221] on p "**********" at bounding box center [259, 217] width 307 height 18
click at [99, 252] on eds-checkbox "**********" at bounding box center [250, 255] width 345 height 33
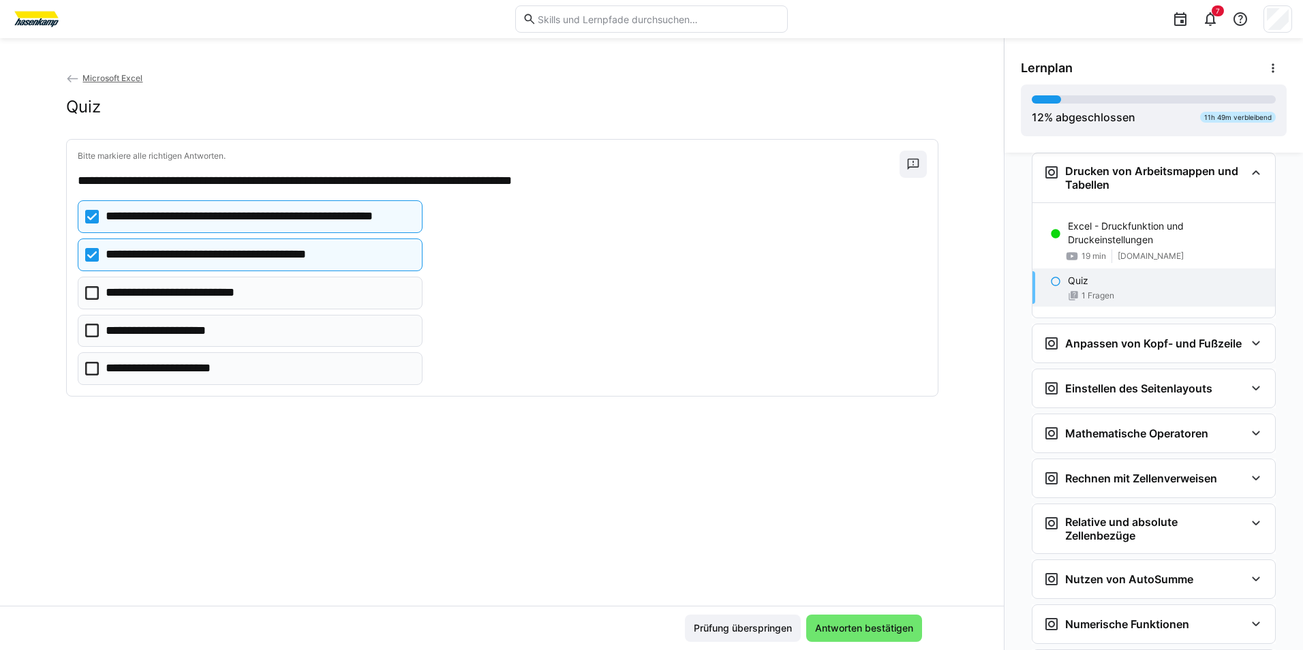
click at [99, 293] on eds-checkbox "**********" at bounding box center [250, 293] width 345 height 33
click at [869, 626] on span "Antworten bestätigen" at bounding box center [864, 629] width 102 height 14
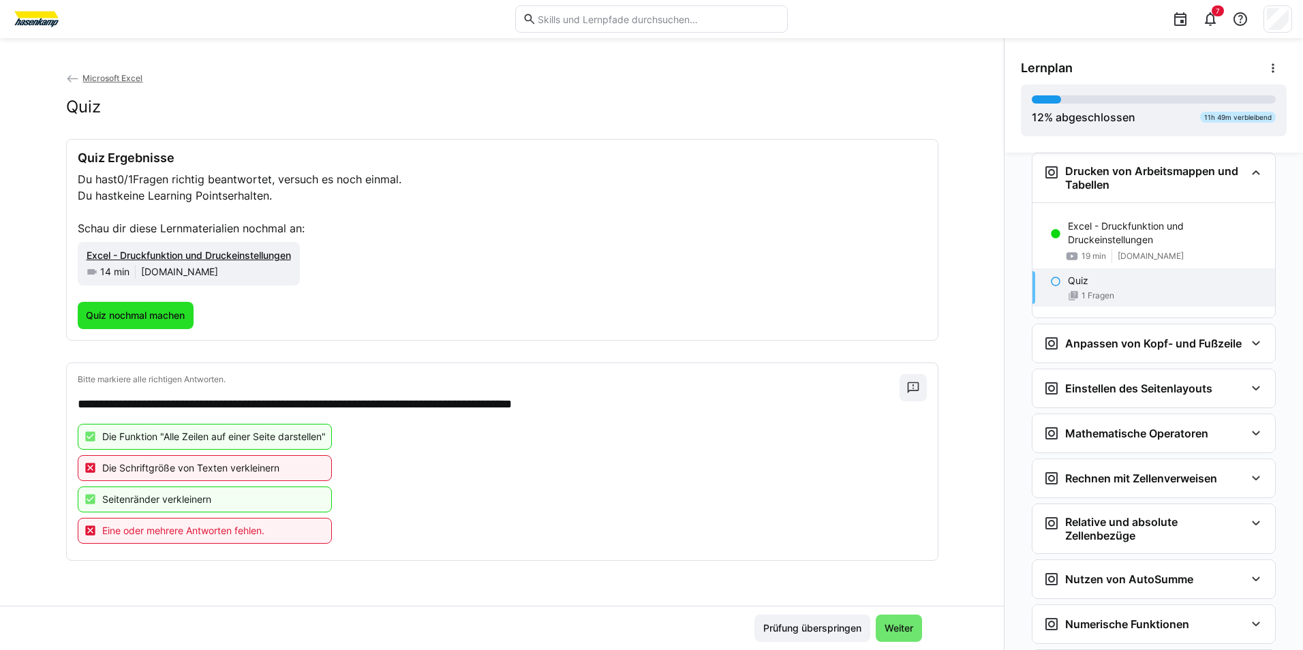
click at [162, 320] on span "Quiz nochmal machen" at bounding box center [135, 316] width 103 height 14
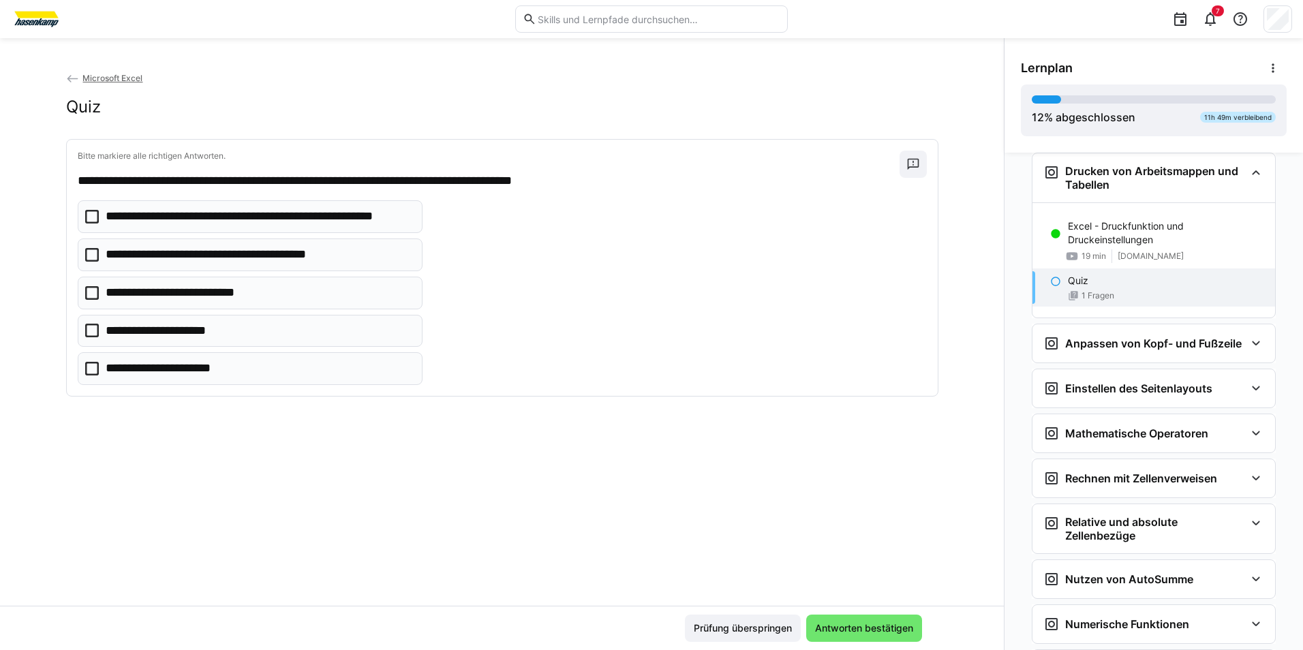
click at [109, 206] on eds-checkbox "**********" at bounding box center [250, 216] width 345 height 33
click at [87, 288] on icon at bounding box center [92, 293] width 14 height 14
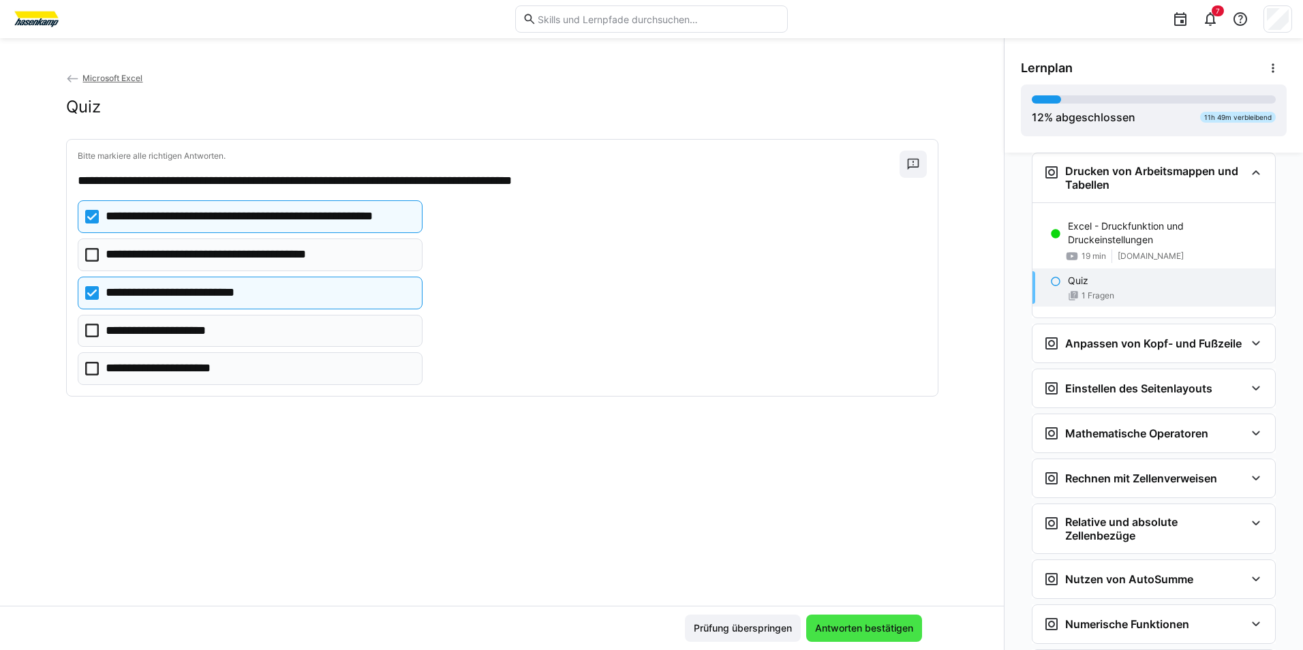
click at [844, 623] on span "Antworten bestätigen" at bounding box center [864, 629] width 102 height 14
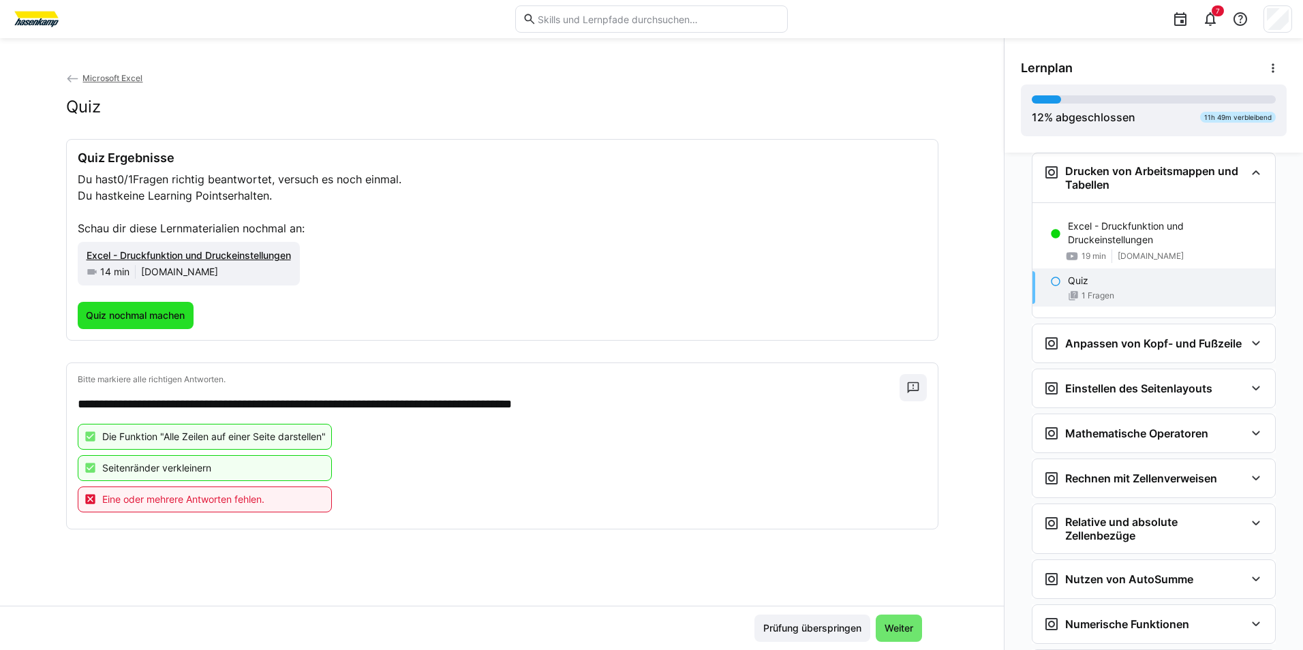
click at [136, 322] on span "Quiz nochmal machen" at bounding box center [136, 315] width 117 height 27
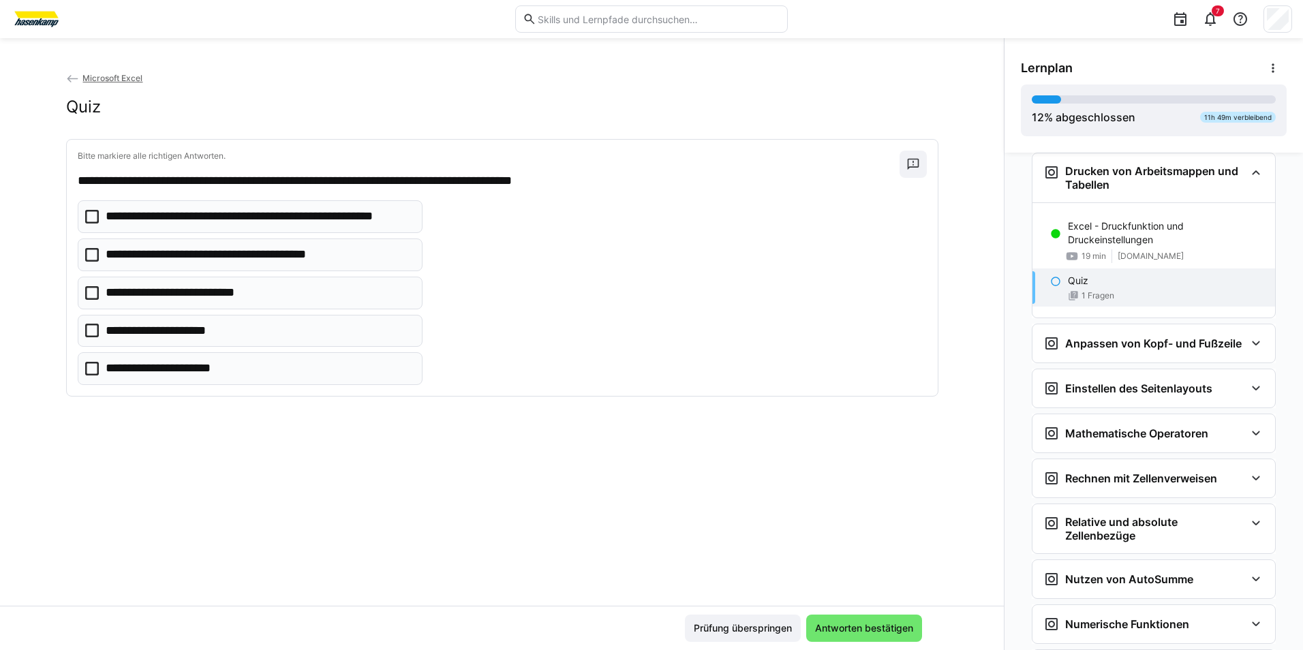
click at [135, 213] on p "**********" at bounding box center [259, 217] width 307 height 18
click at [127, 255] on p "**********" at bounding box center [228, 255] width 244 height 18
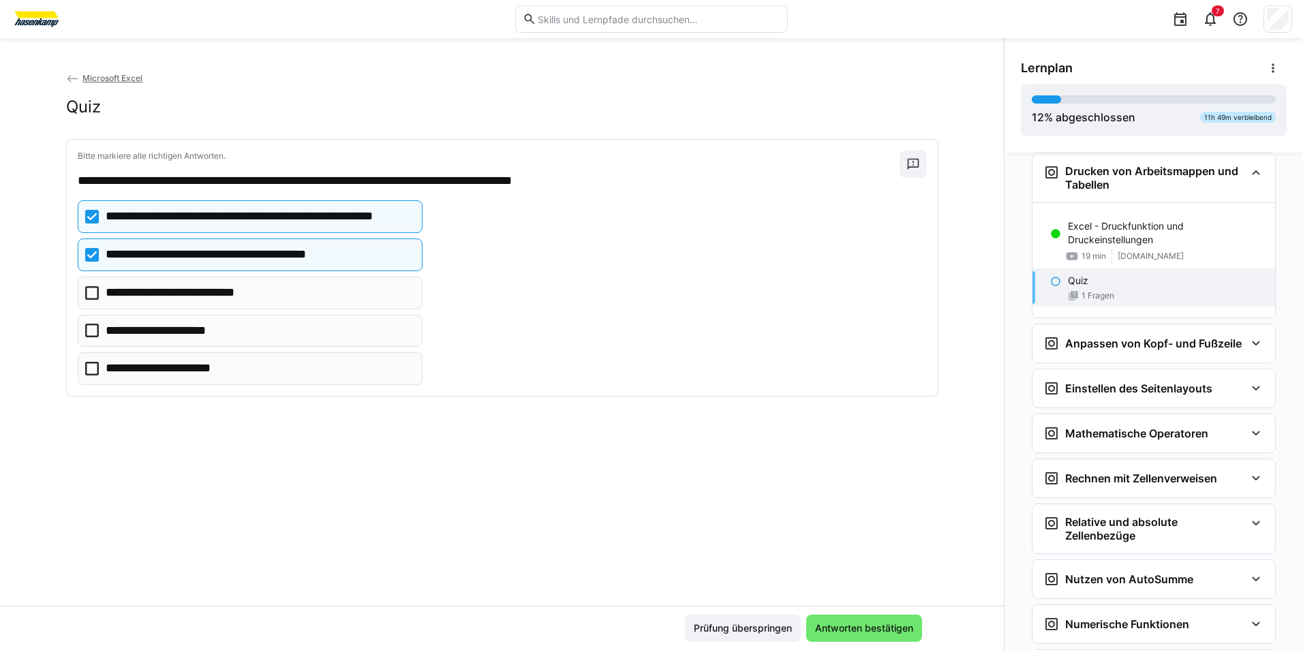
click at [110, 292] on p "**********" at bounding box center [185, 293] width 158 height 18
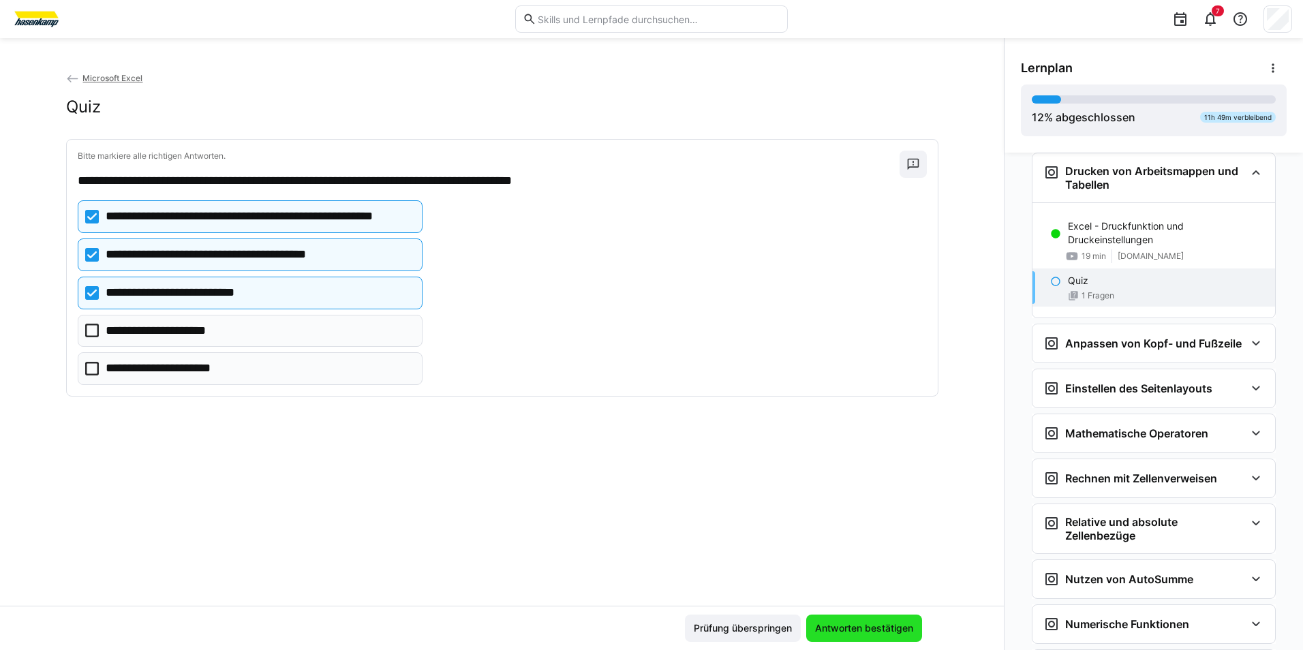
click at [827, 635] on span "Antworten bestätigen" at bounding box center [864, 628] width 116 height 27
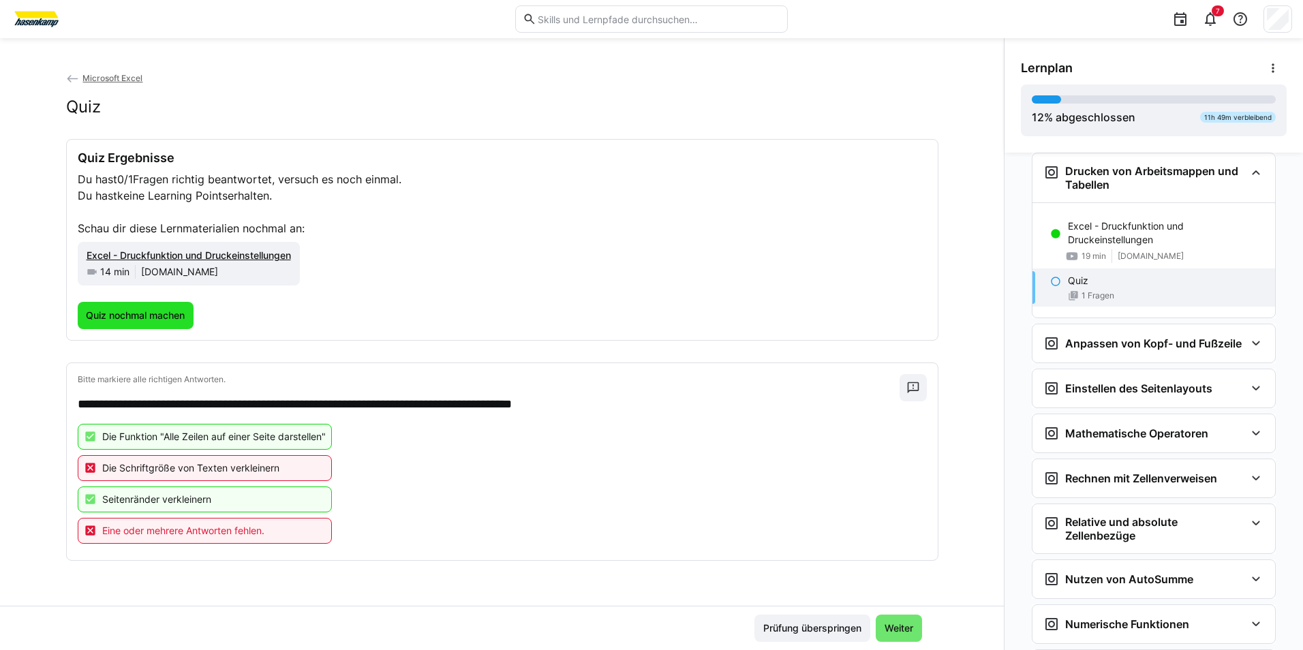
click at [144, 312] on span "Quiz nochmal machen" at bounding box center [135, 316] width 103 height 14
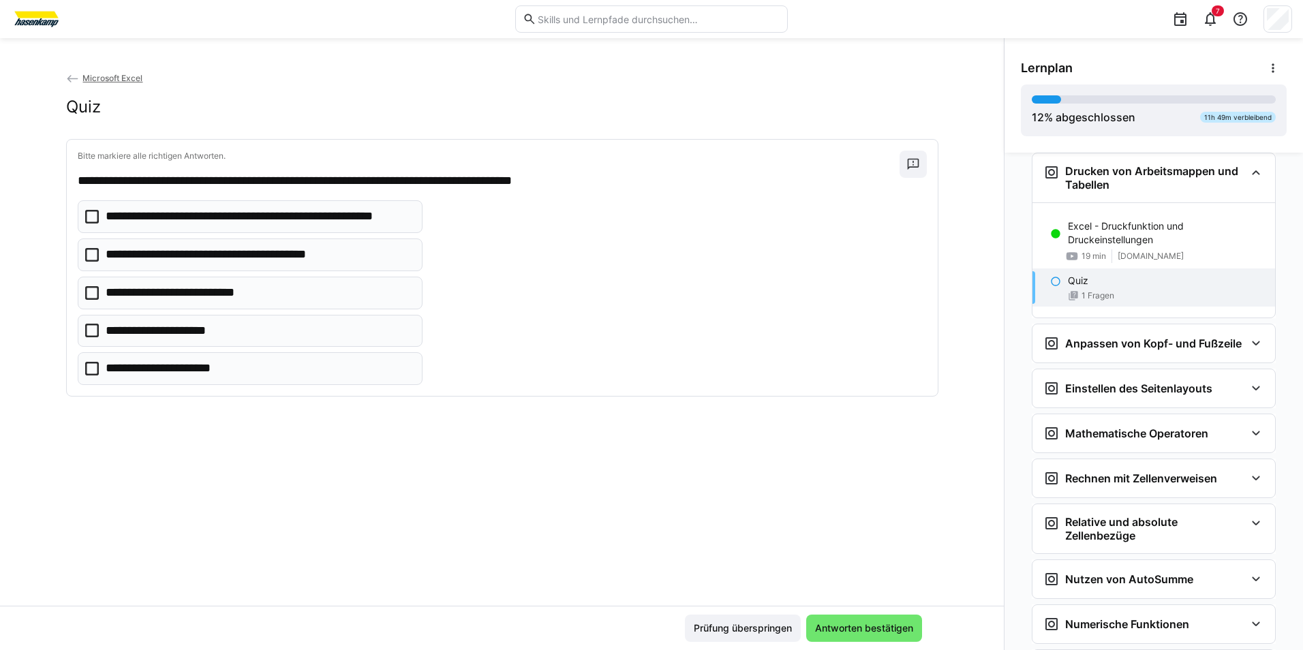
click at [99, 207] on eds-checkbox "**********" at bounding box center [250, 216] width 345 height 33
click at [106, 293] on p "**********" at bounding box center [185, 293] width 158 height 18
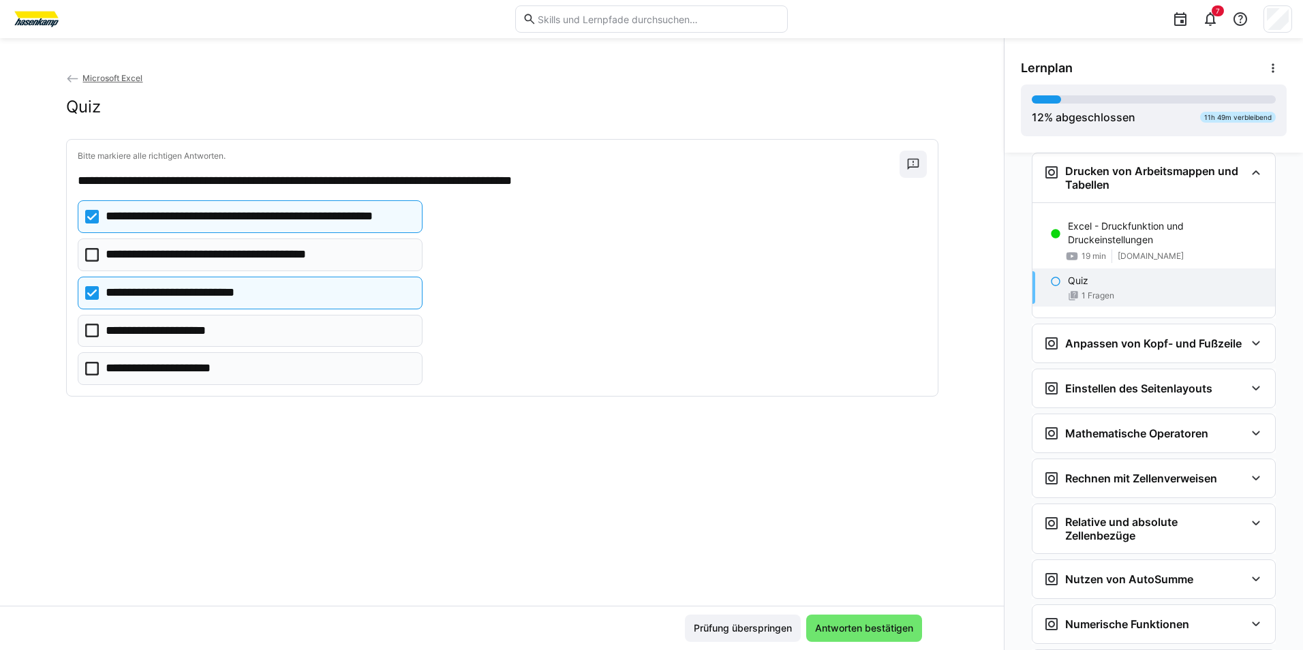
click at [85, 369] on icon at bounding box center [92, 369] width 14 height 14
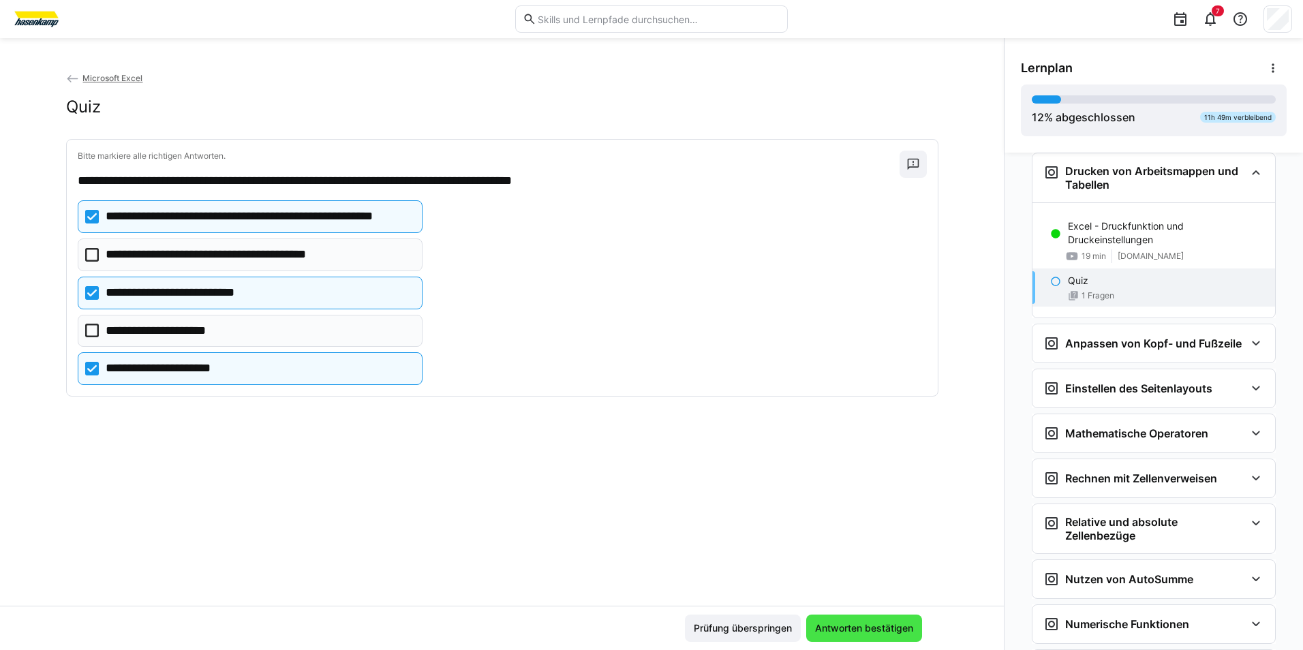
click at [878, 630] on span "Antworten bestätigen" at bounding box center [864, 629] width 102 height 14
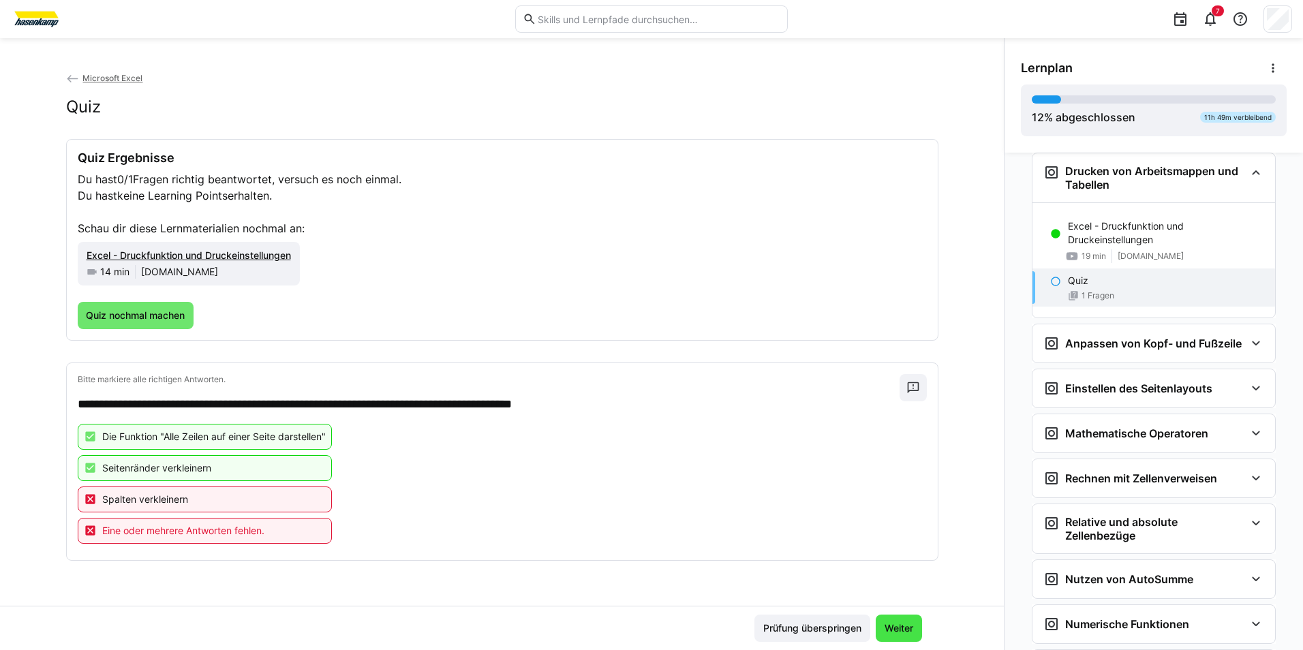
click at [883, 626] on span "Weiter" at bounding box center [899, 629] width 33 height 14
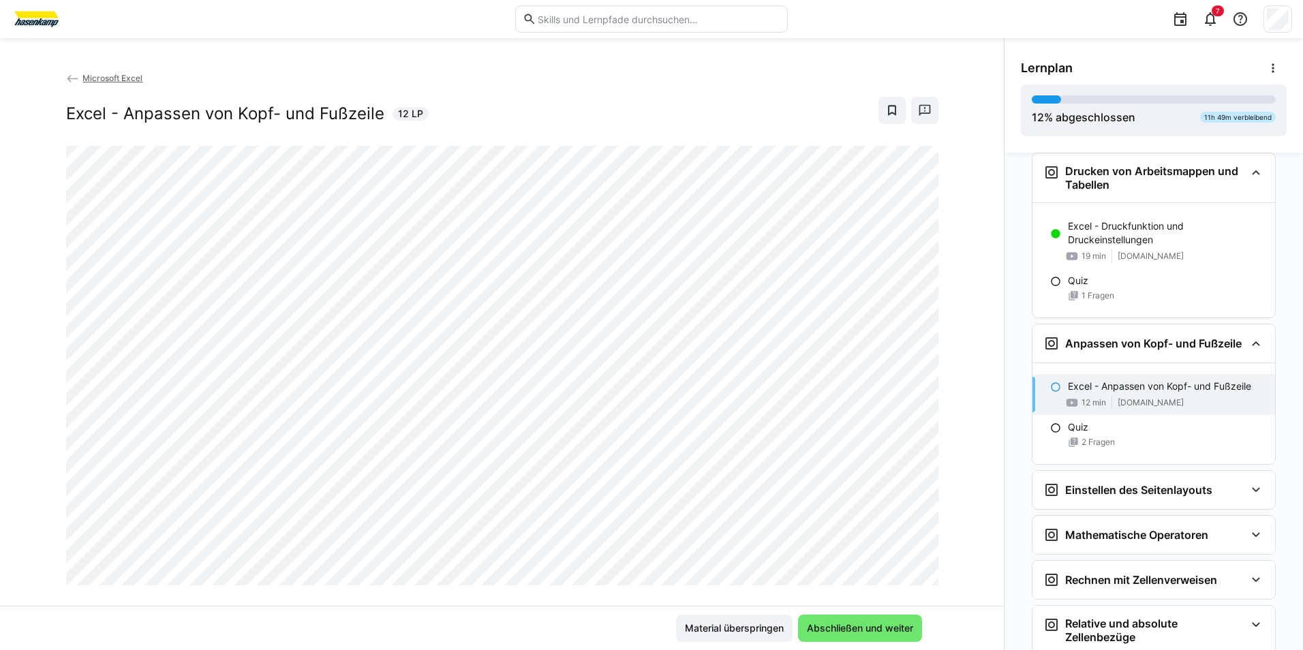
scroll to position [1356, 0]
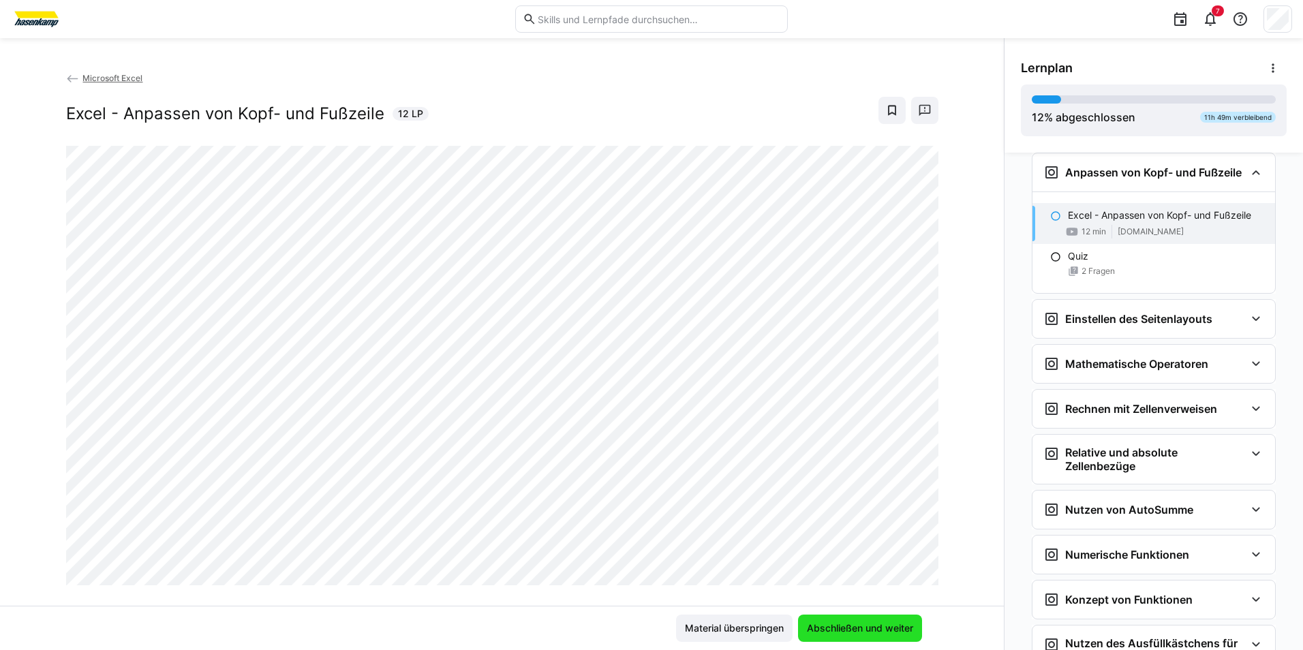
click at [835, 628] on span "Abschließen und weiter" at bounding box center [860, 629] width 110 height 14
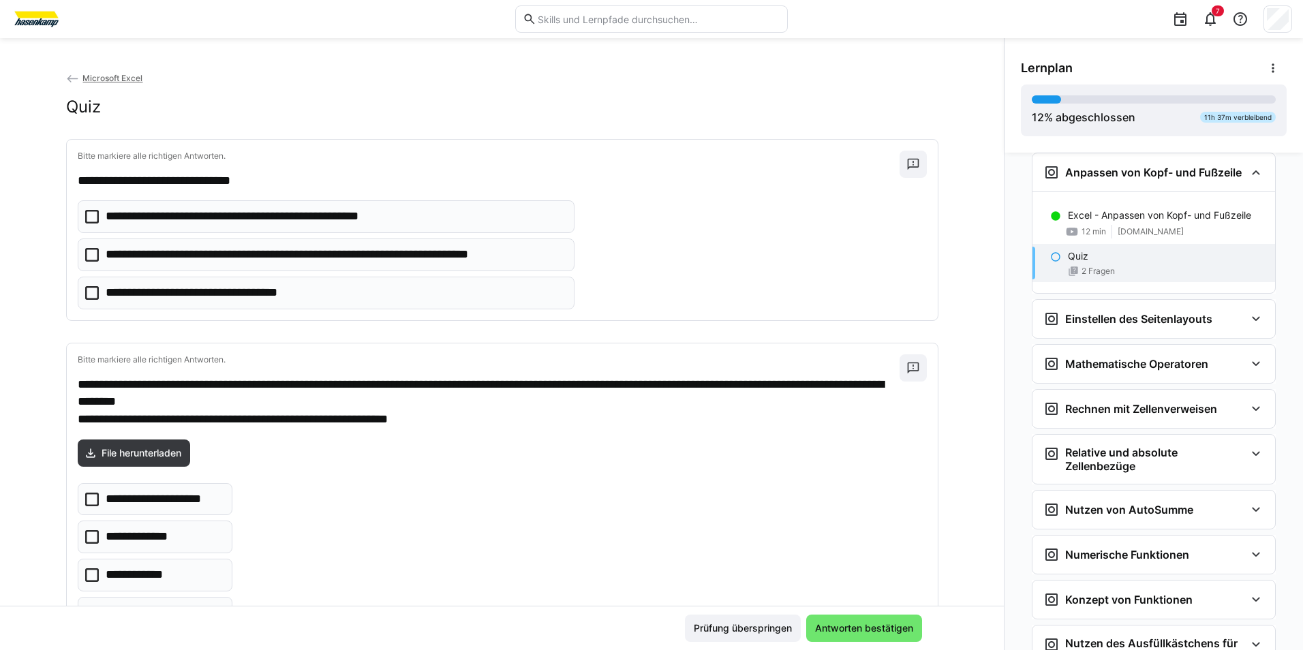
click at [86, 252] on icon at bounding box center [92, 255] width 14 height 14
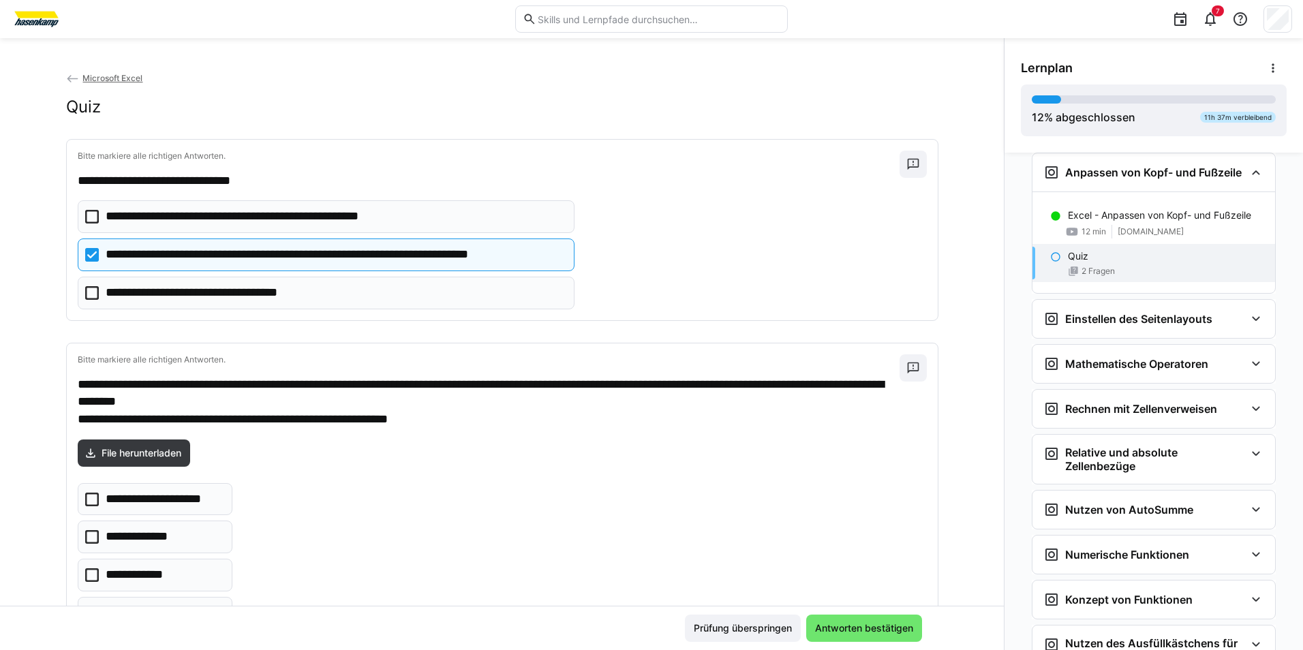
click at [85, 288] on icon at bounding box center [92, 293] width 14 height 14
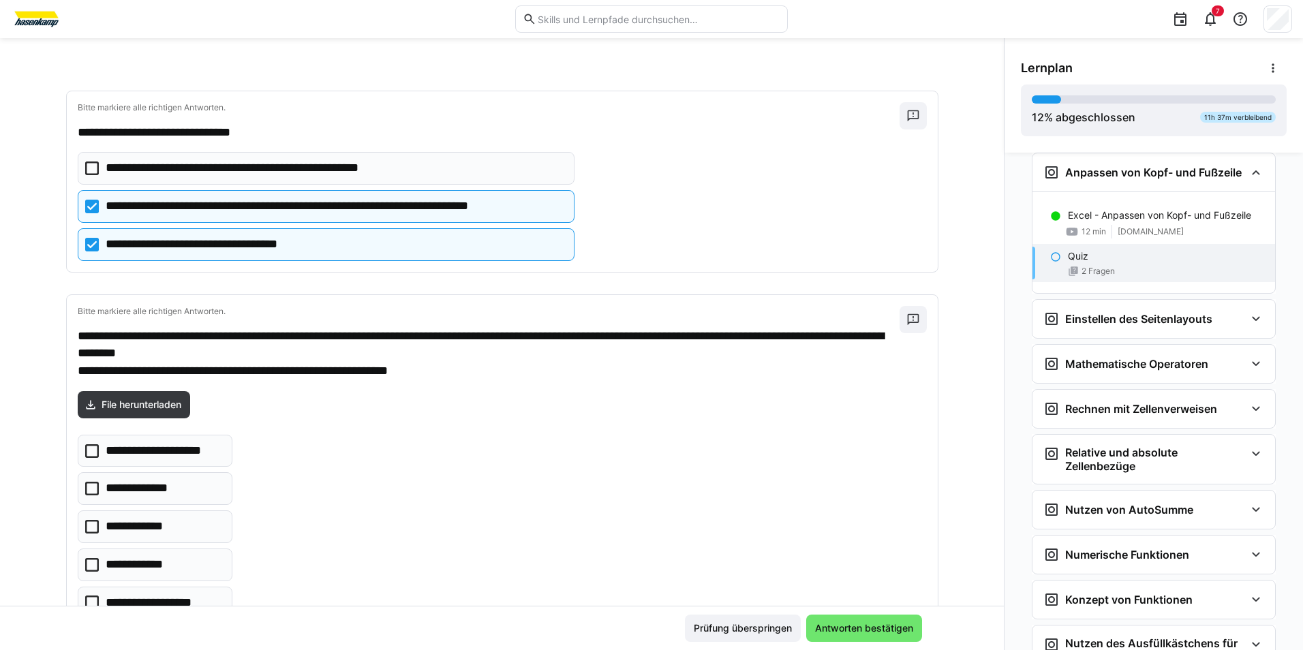
scroll to position [68, 0]
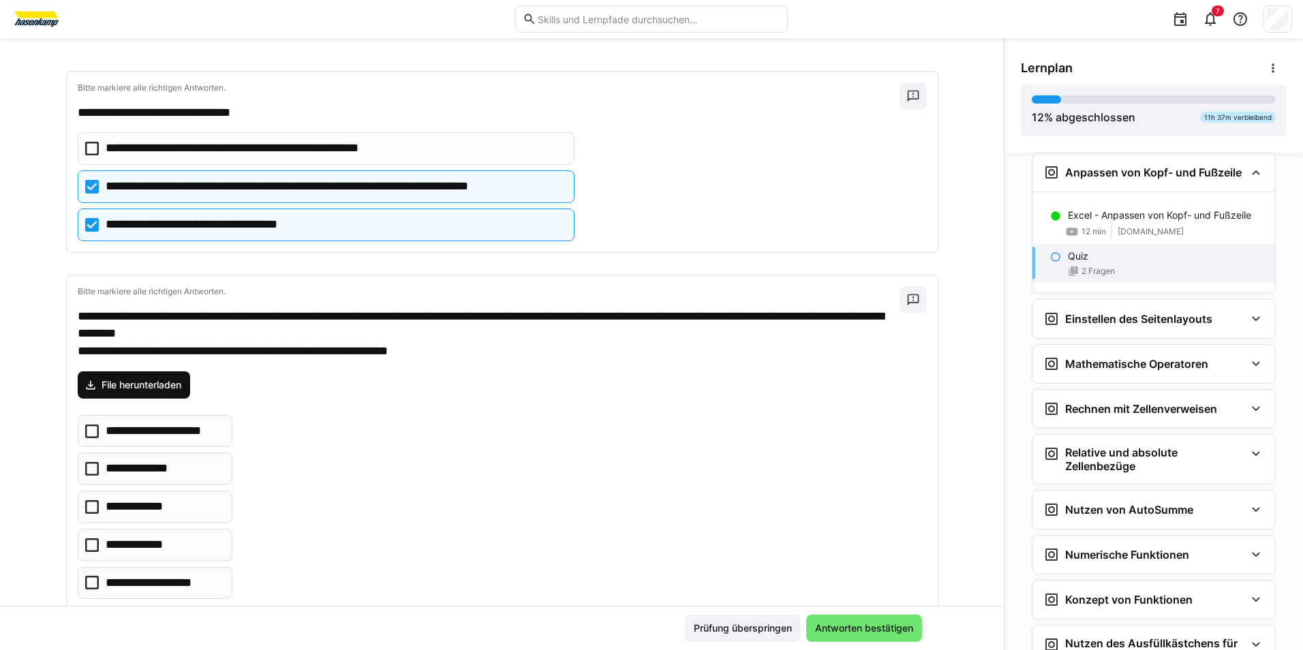
click at [149, 384] on span "File herunterladen" at bounding box center [141, 385] width 84 height 14
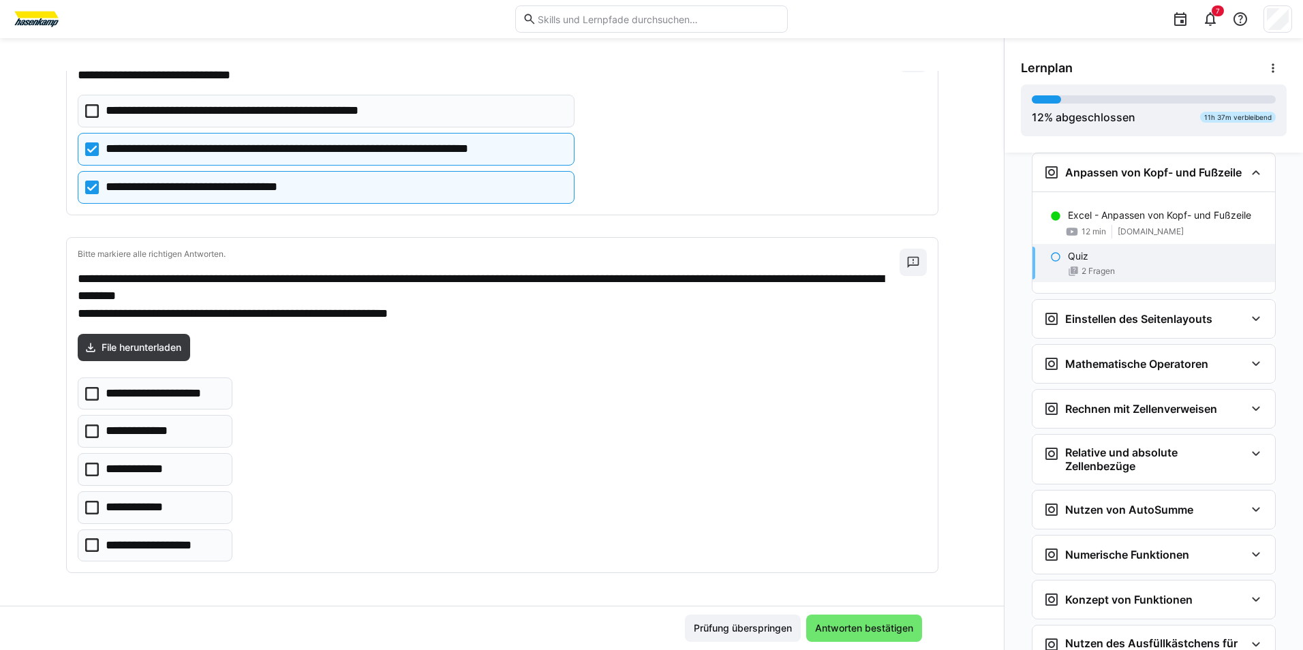
click at [89, 396] on icon at bounding box center [92, 394] width 14 height 14
click at [85, 434] on icon at bounding box center [92, 432] width 14 height 14
click at [88, 465] on icon at bounding box center [92, 470] width 14 height 14
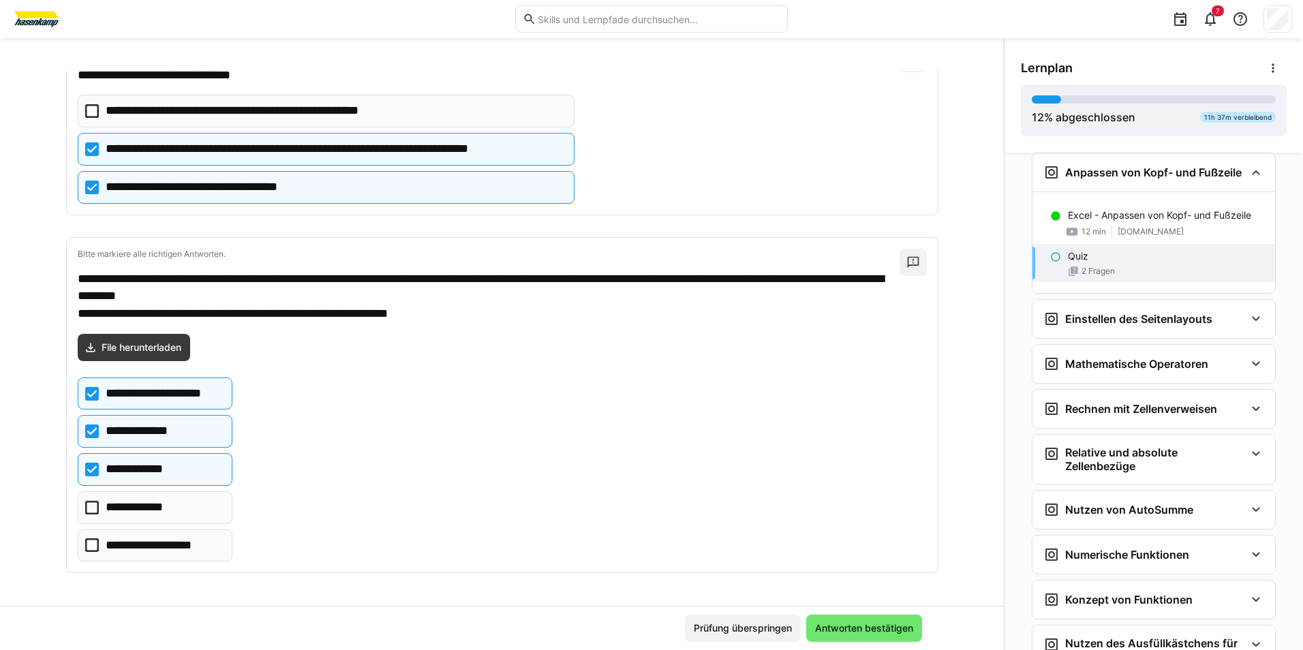
click at [85, 548] on icon at bounding box center [92, 545] width 14 height 14
click at [85, 472] on icon at bounding box center [92, 470] width 14 height 14
click at [91, 515] on eds-checkbox "**********" at bounding box center [155, 507] width 155 height 33
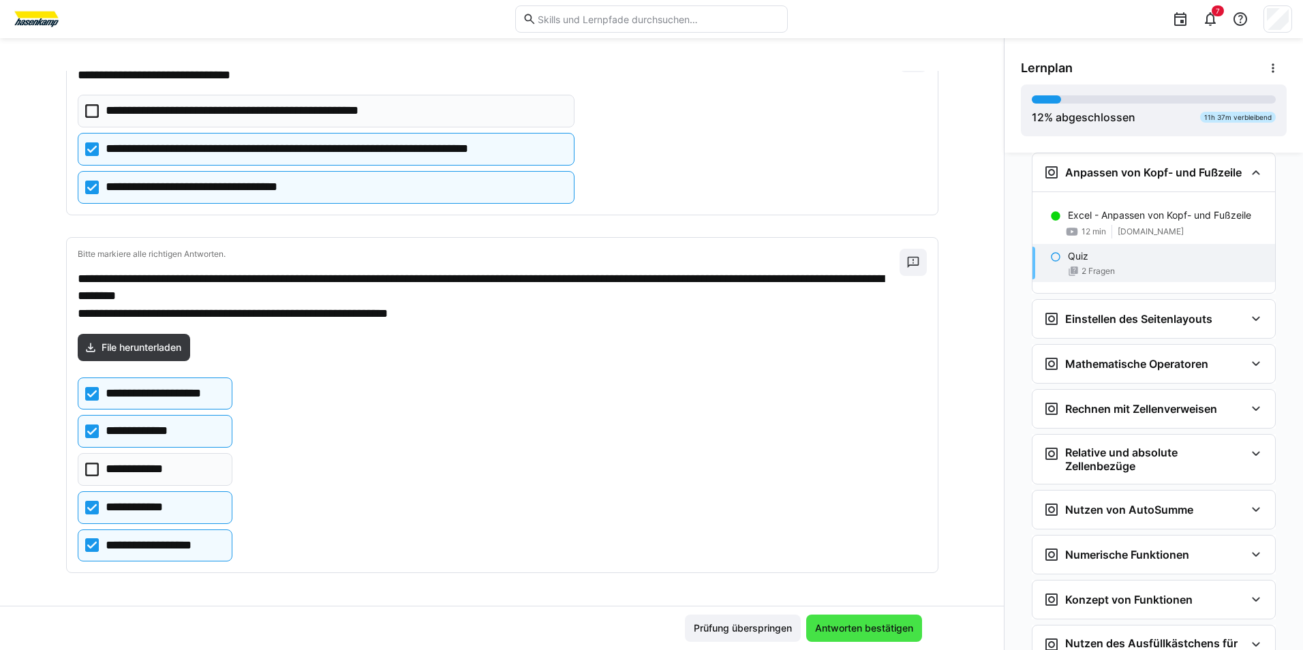
click at [849, 638] on span "Antworten bestätigen" at bounding box center [864, 628] width 116 height 27
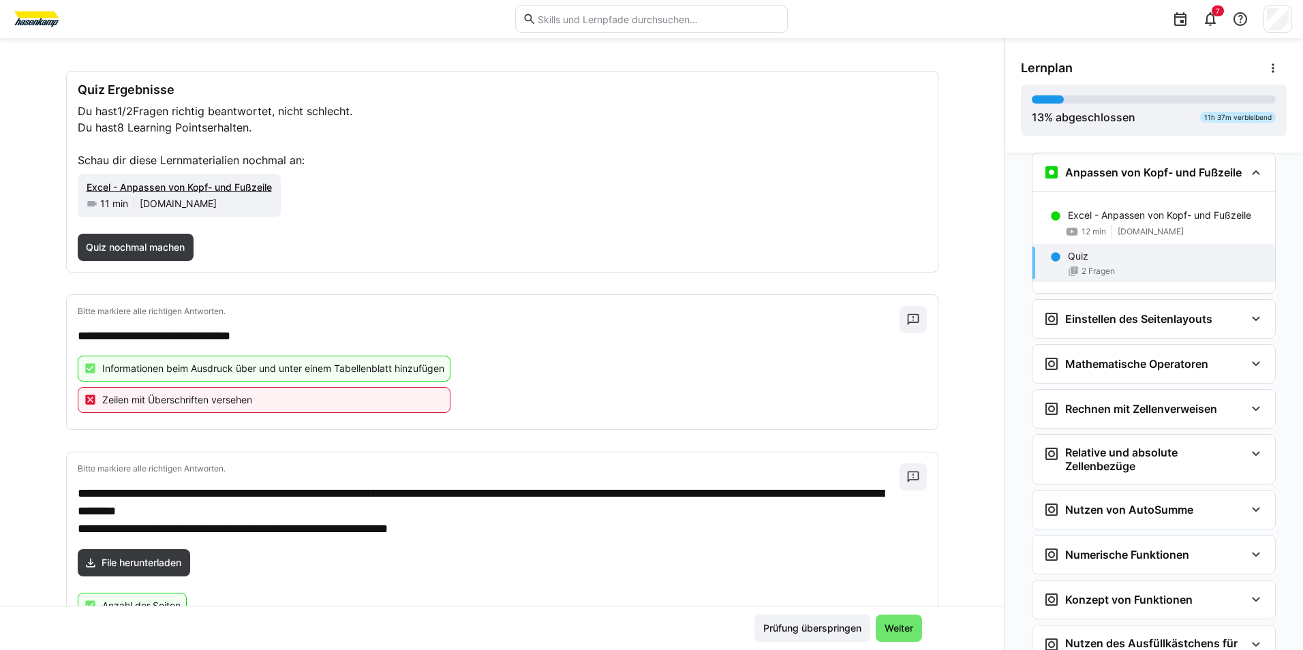
scroll to position [0, 0]
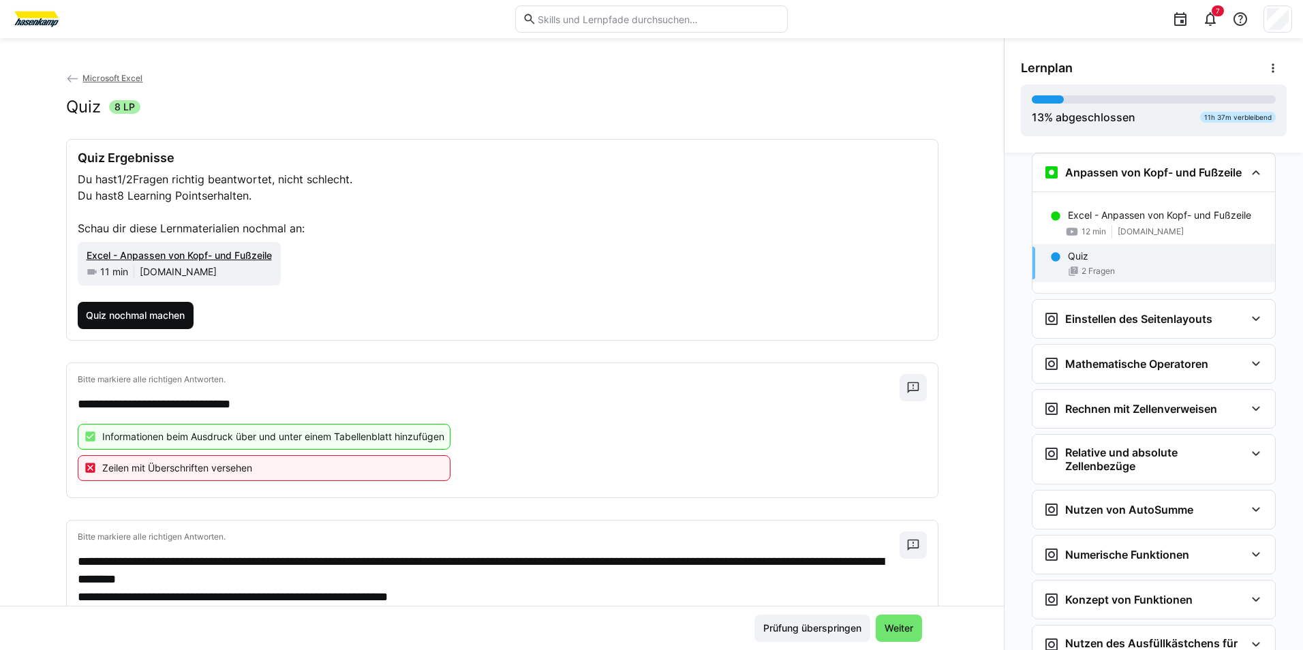
click at [126, 310] on span "Quiz nochmal machen" at bounding box center [135, 316] width 103 height 14
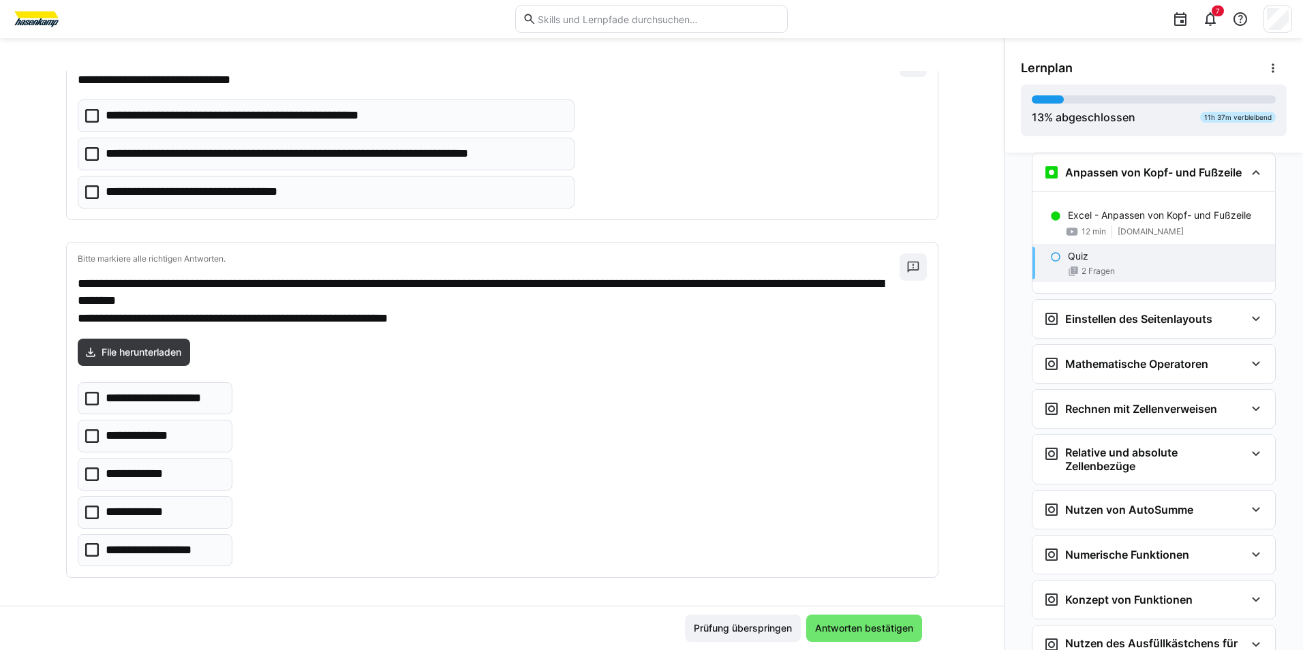
scroll to position [106, 0]
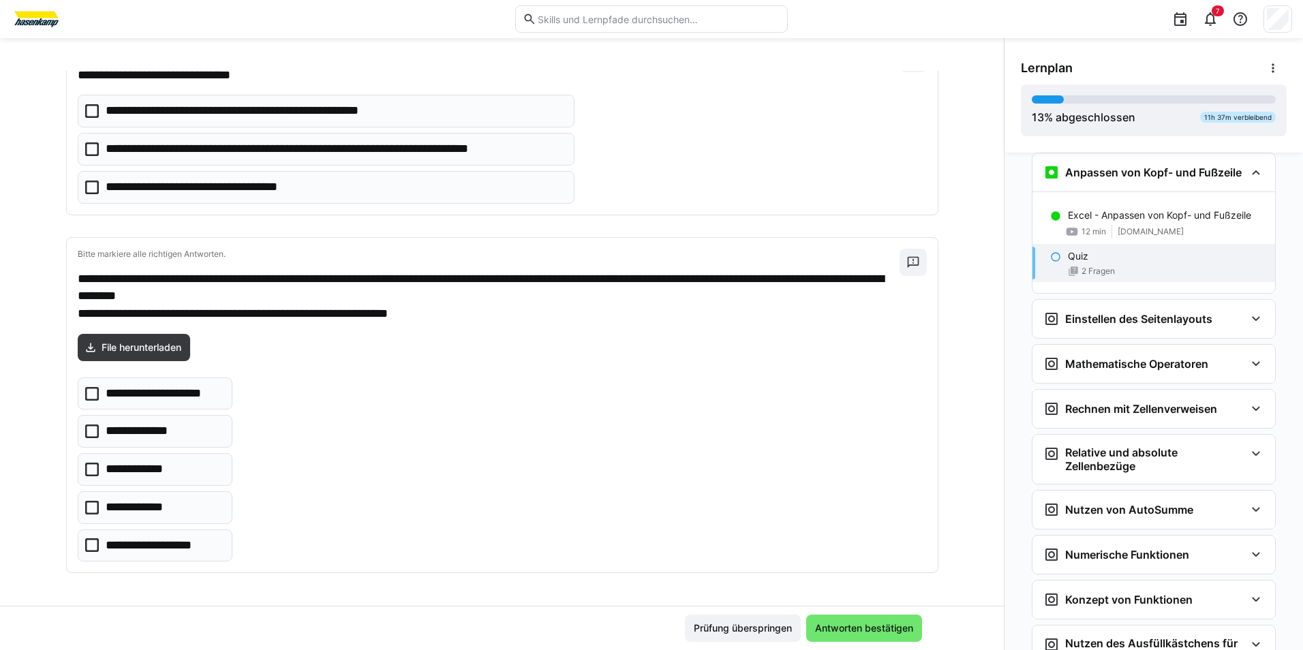
click at [78, 394] on eds-checkbox "**********" at bounding box center [155, 394] width 155 height 33
click at [80, 424] on eds-checkbox "**********" at bounding box center [155, 431] width 155 height 33
click at [85, 501] on icon at bounding box center [92, 508] width 14 height 14
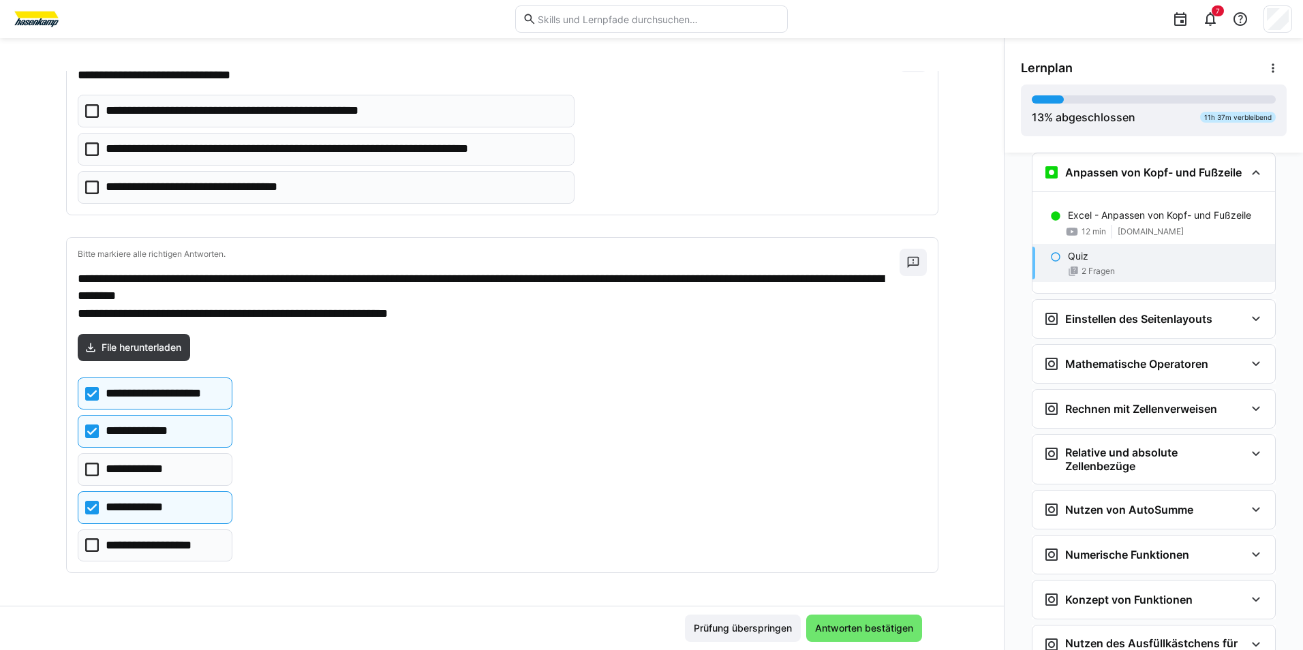
click at [96, 545] on eds-checkbox "**********" at bounding box center [155, 546] width 155 height 33
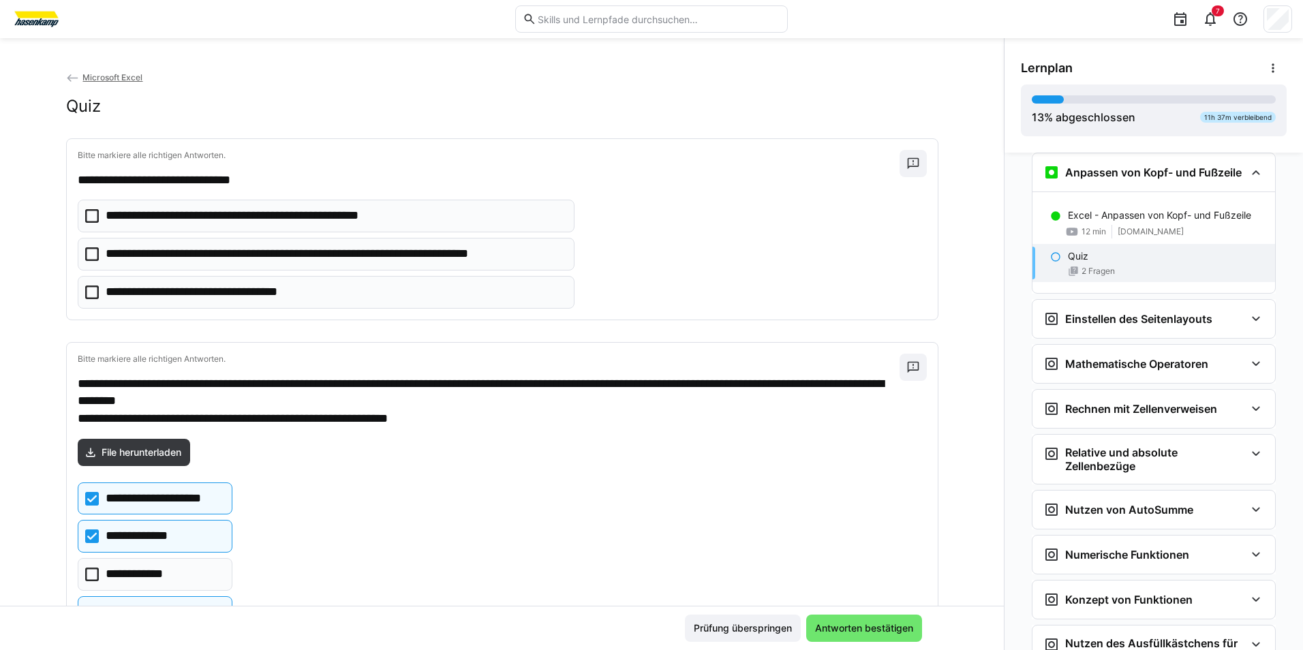
scroll to position [0, 0]
click at [92, 210] on eds-checkbox "**********" at bounding box center [326, 216] width 497 height 33
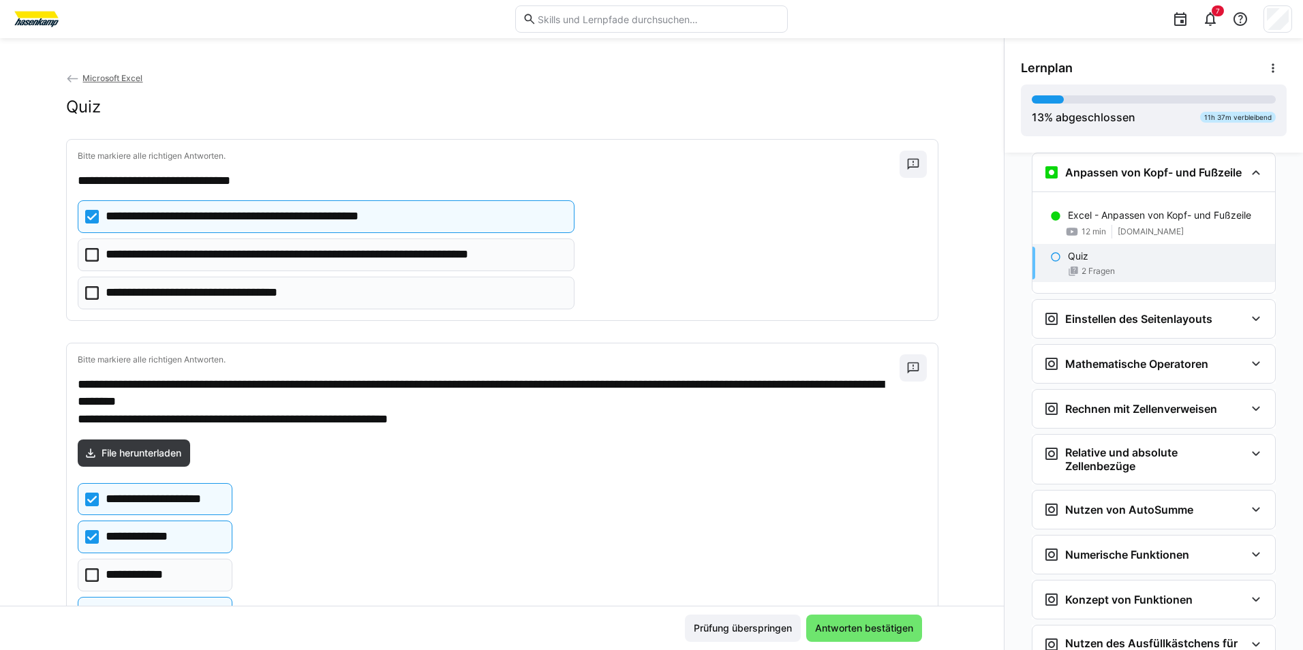
click at [89, 253] on icon at bounding box center [92, 255] width 14 height 14
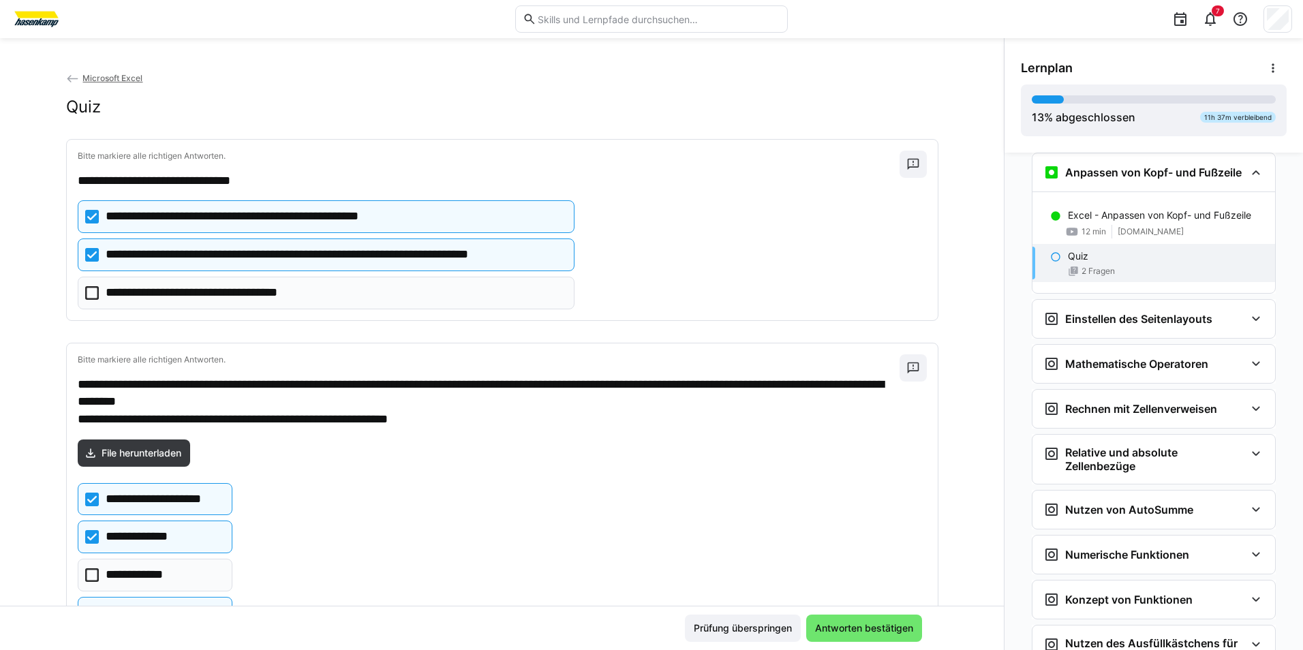
click at [90, 290] on icon at bounding box center [92, 293] width 14 height 14
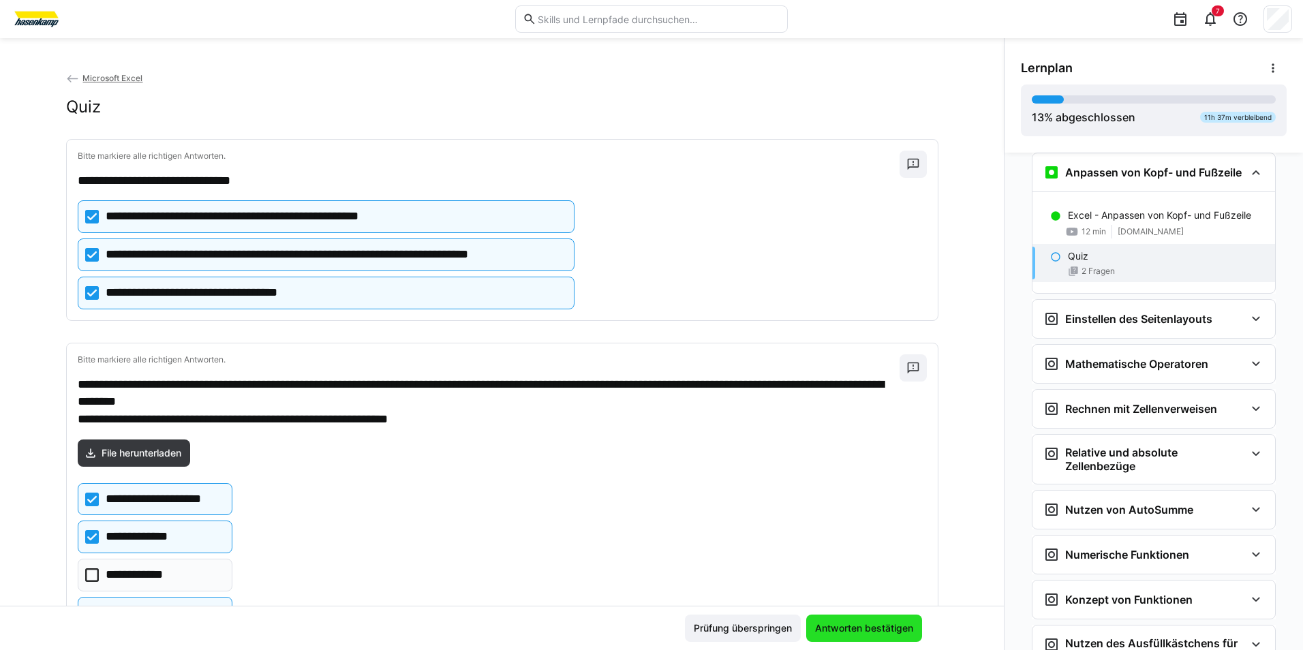
click at [886, 628] on span "Antworten bestätigen" at bounding box center [864, 629] width 102 height 14
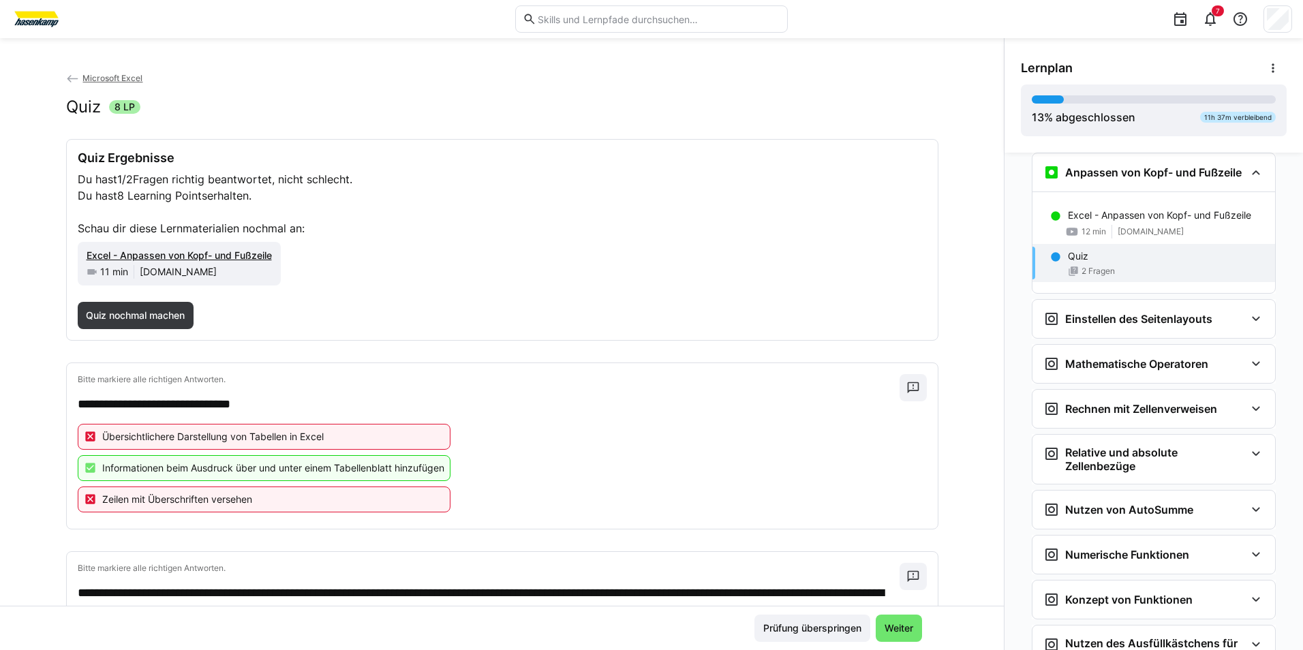
click at [886, 628] on span "Weiter" at bounding box center [899, 629] width 33 height 14
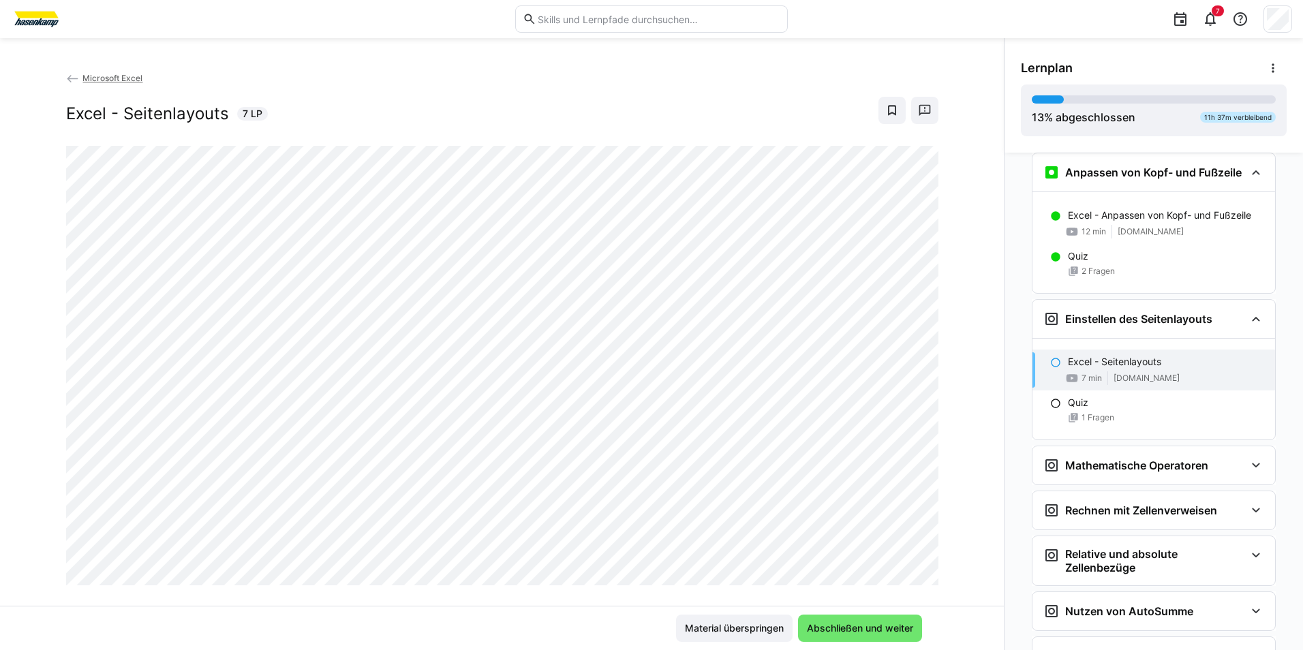
scroll to position [1468, 0]
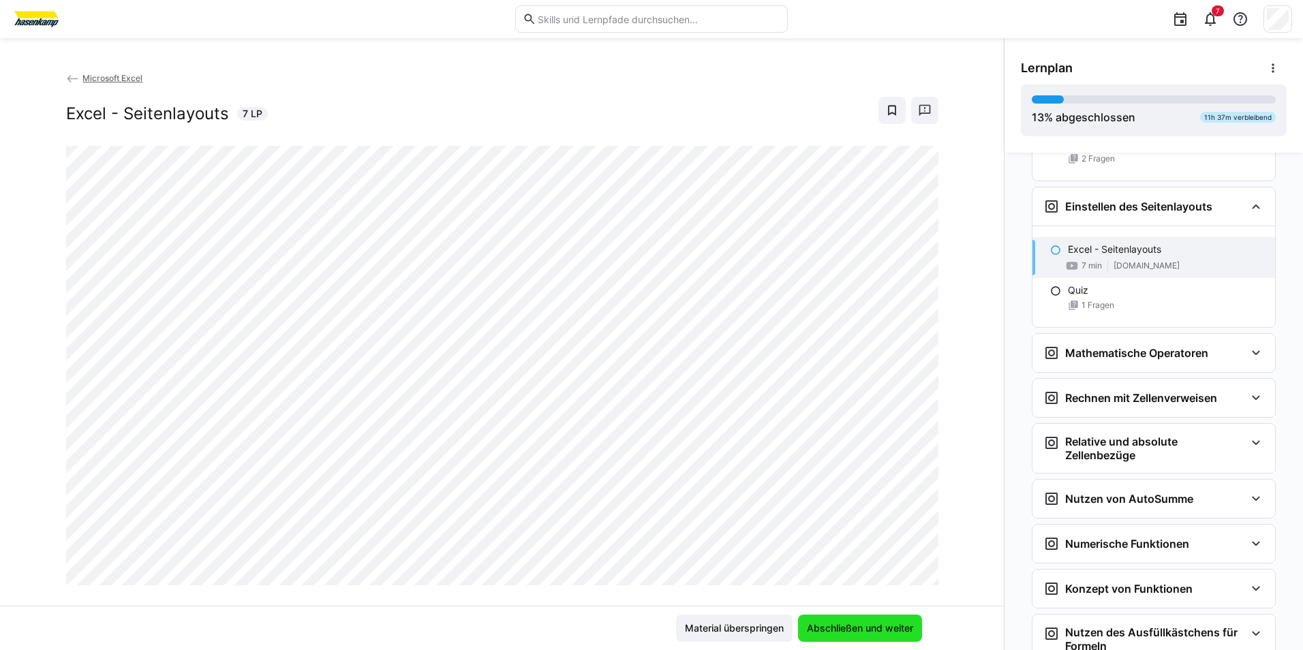
click at [876, 628] on span "Abschließen und weiter" at bounding box center [860, 629] width 110 height 14
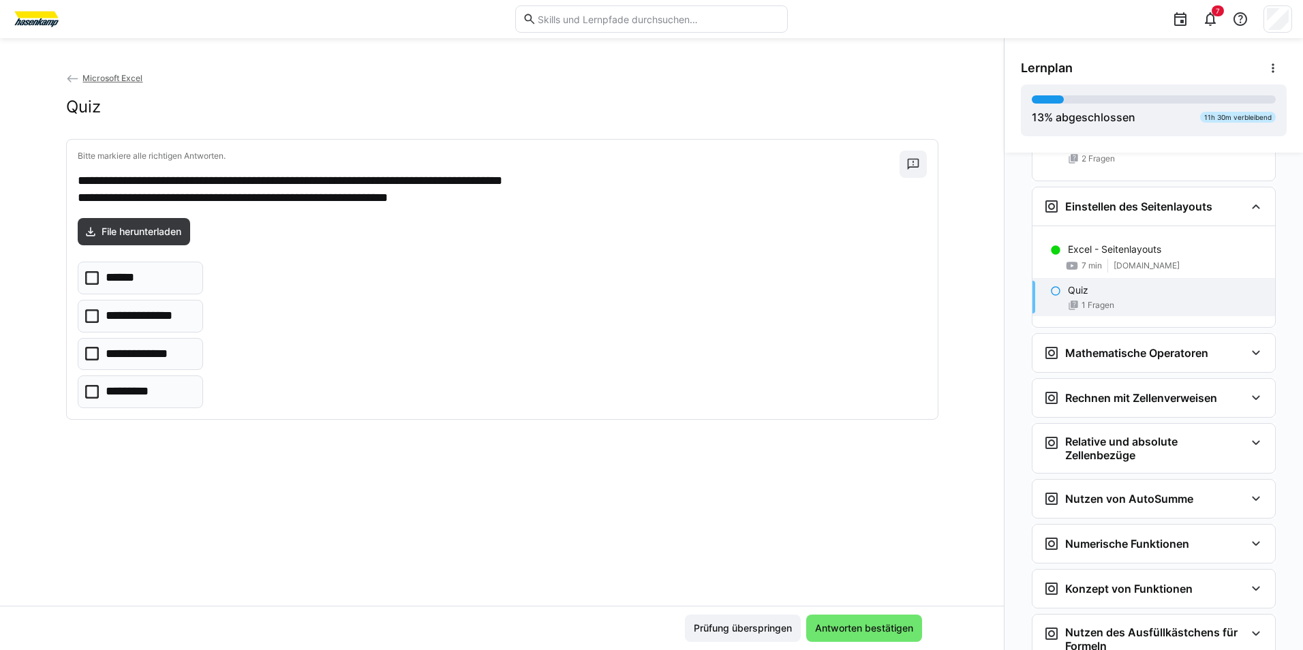
click at [85, 277] on icon at bounding box center [92, 278] width 14 height 14
click at [87, 393] on icon at bounding box center [92, 392] width 14 height 14
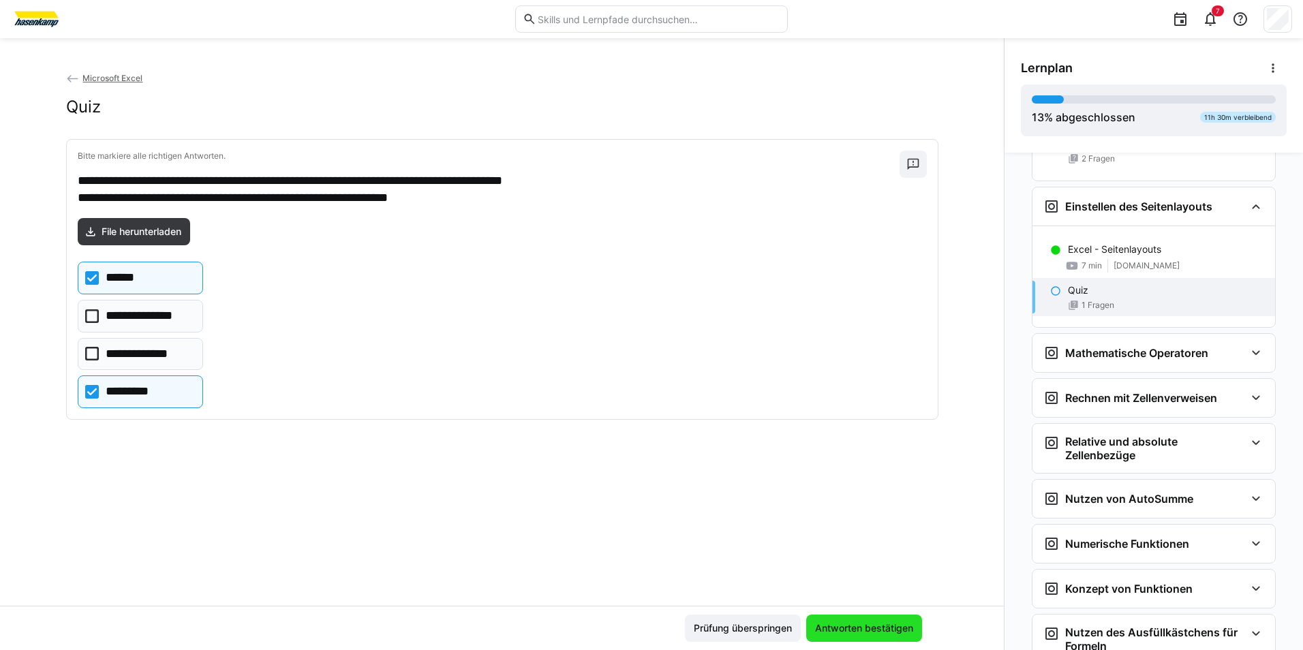
click at [860, 632] on span "Antworten bestätigen" at bounding box center [864, 629] width 102 height 14
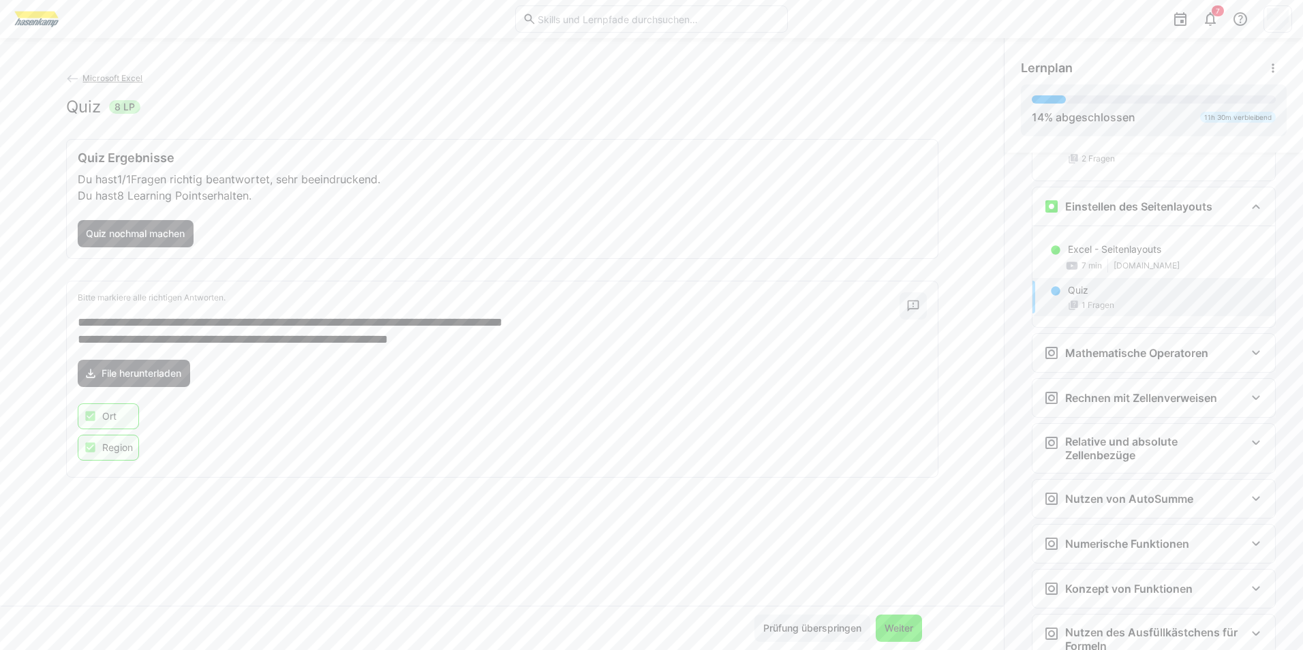
click at [899, 622] on span "Weiter" at bounding box center [899, 629] width 33 height 14
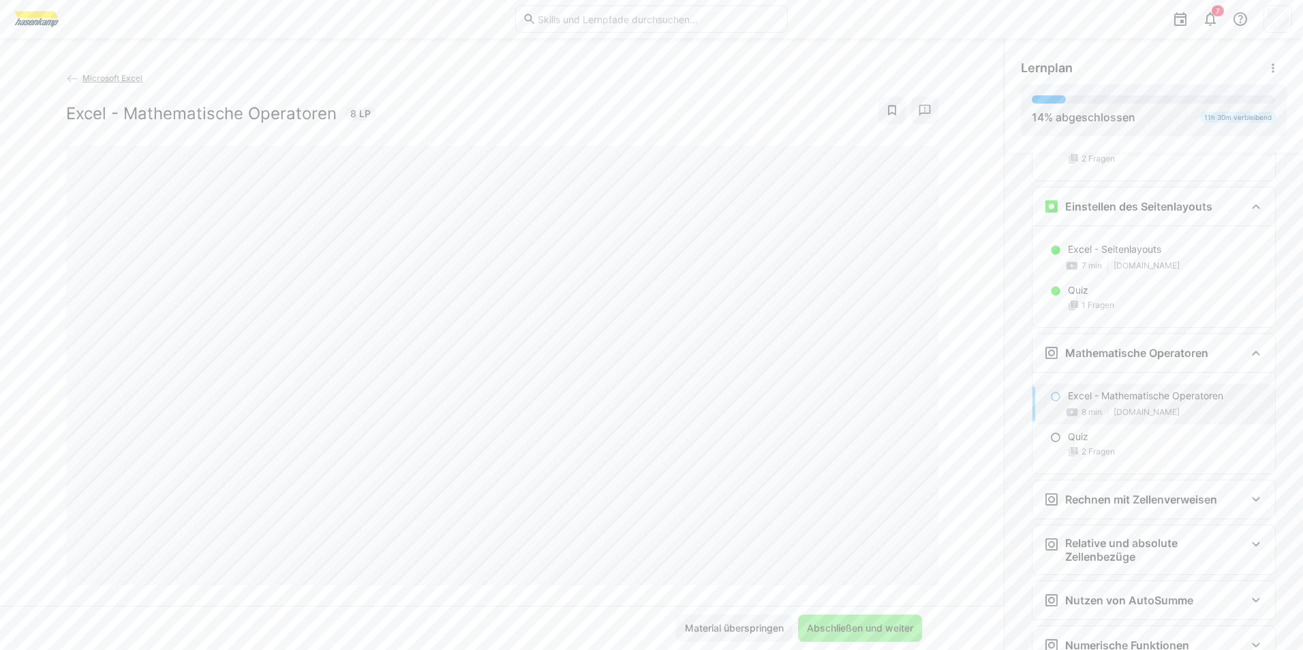
scroll to position [1570, 0]
